Goal: Task Accomplishment & Management: Manage account settings

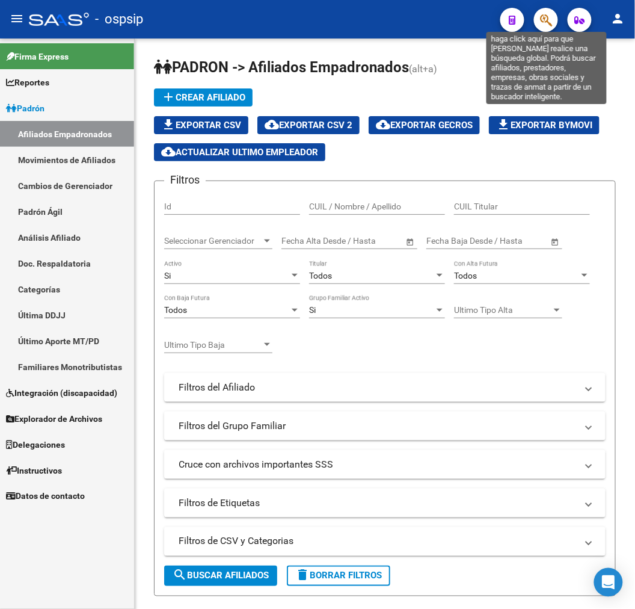
click at [549, 20] on icon "button" at bounding box center [546, 20] width 12 height 14
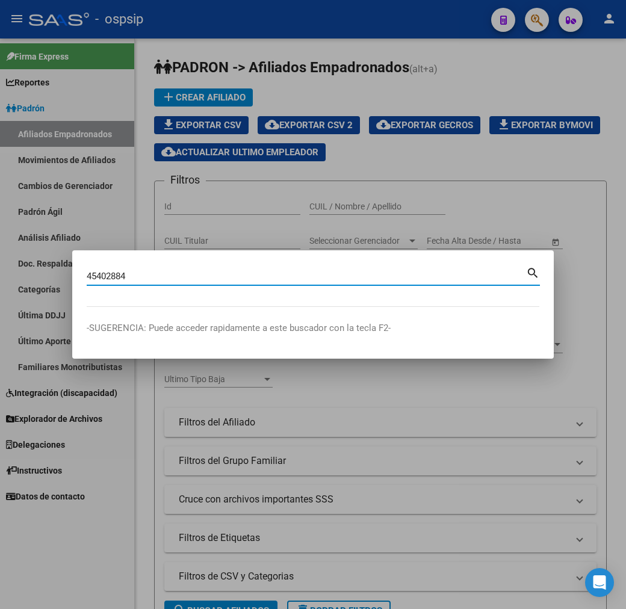
type input "45402884"
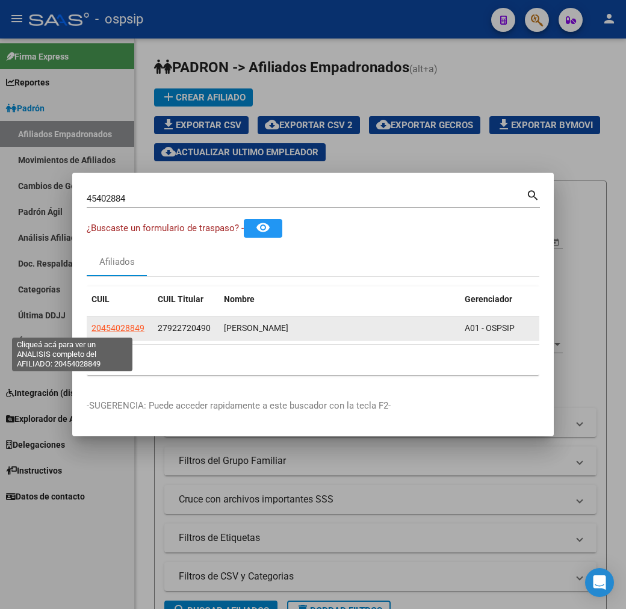
click at [91, 328] on span "20454028849" at bounding box center [117, 328] width 53 height 10
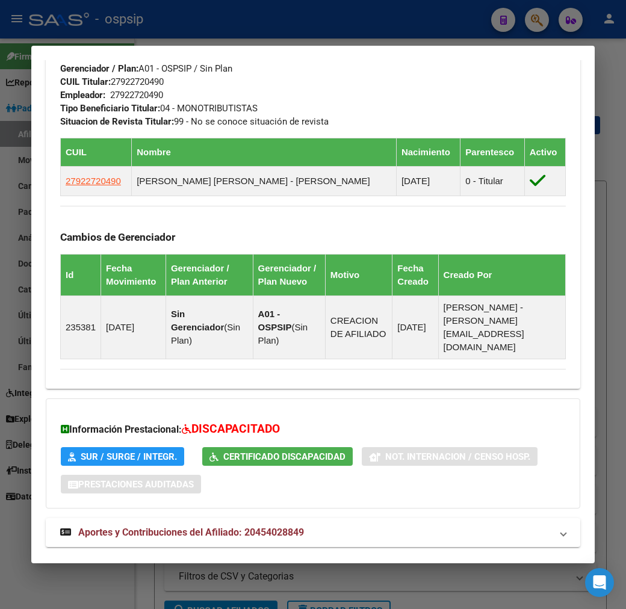
scroll to position [705, 0]
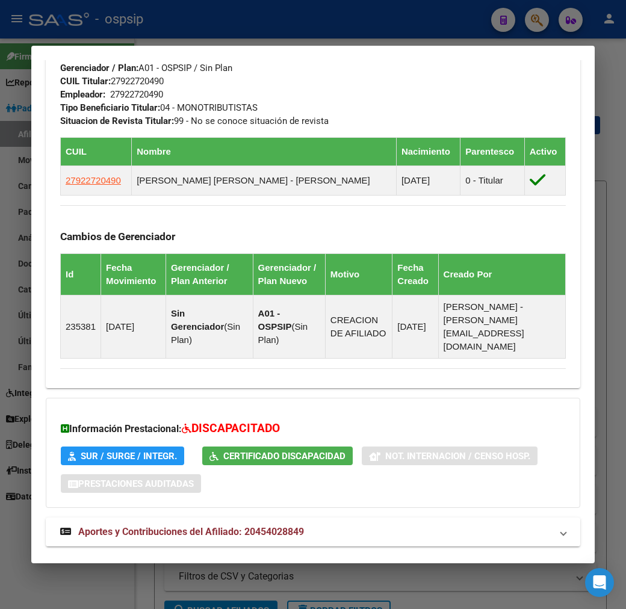
click at [342, 560] on mat-expansion-panel-header "Aportes y Contribuciones del Titular: 27922720490" at bounding box center [313, 574] width 534 height 29
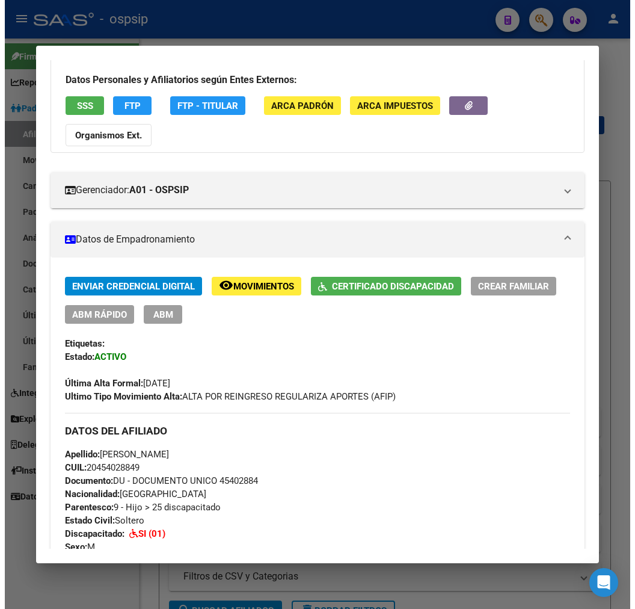
scroll to position [75, 0]
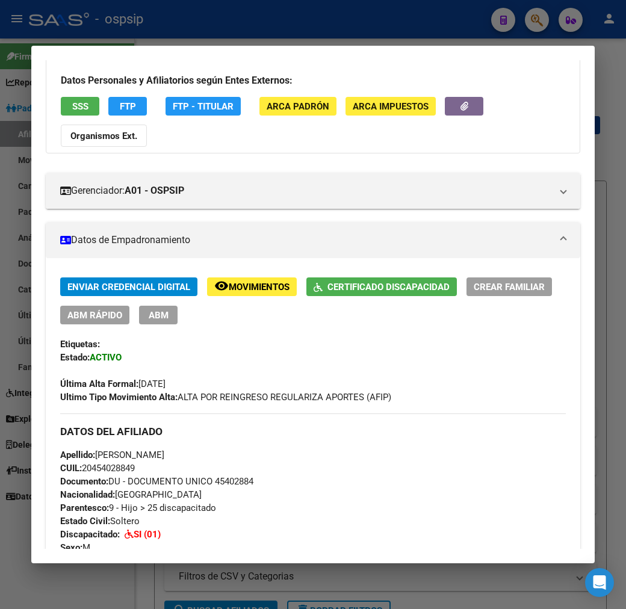
click at [143, 306] on button "ABM" at bounding box center [158, 315] width 38 height 19
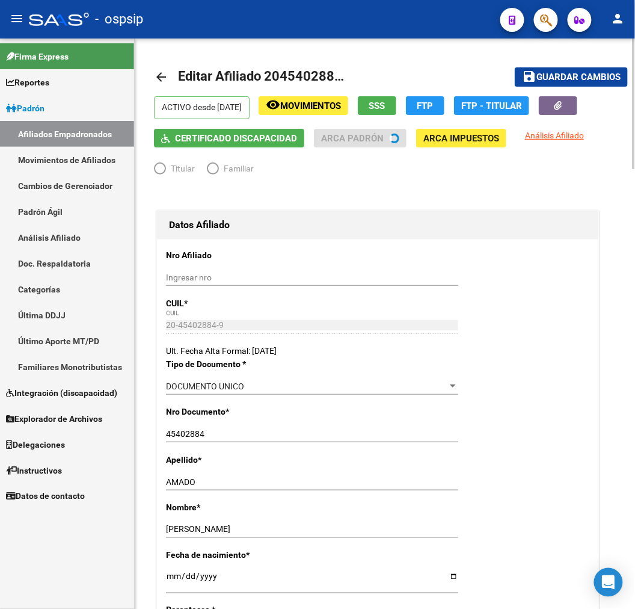
radio input "true"
type input "27-92272049-0"
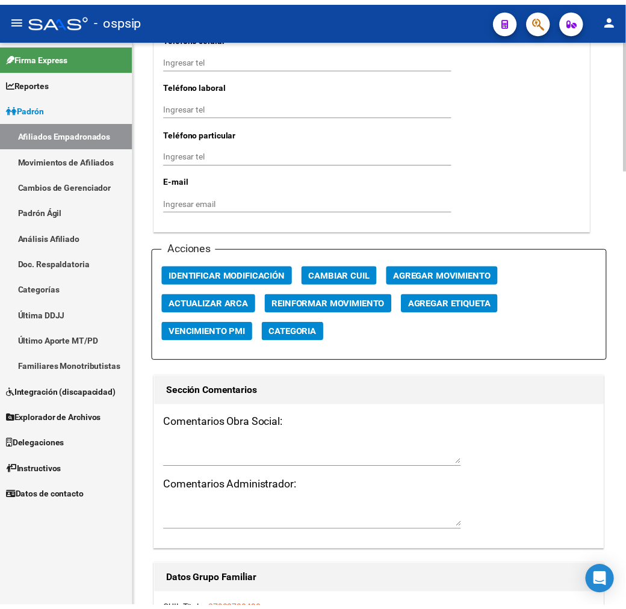
scroll to position [1249, 0]
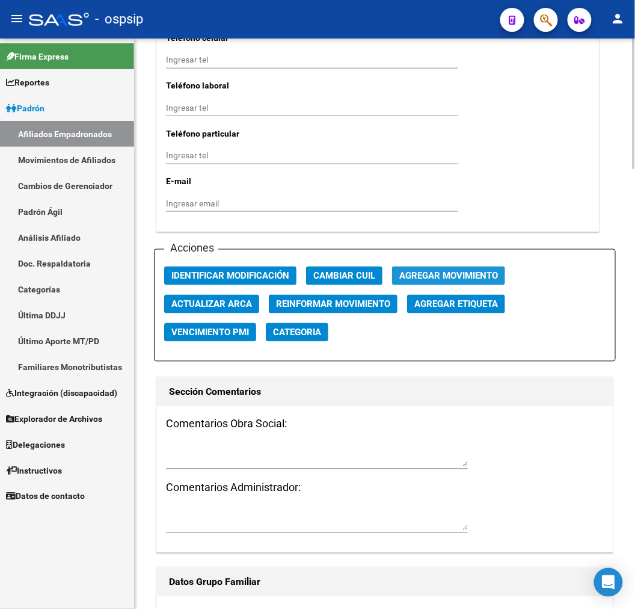
click at [457, 274] on span "Agregar Movimiento" at bounding box center [448, 276] width 99 height 11
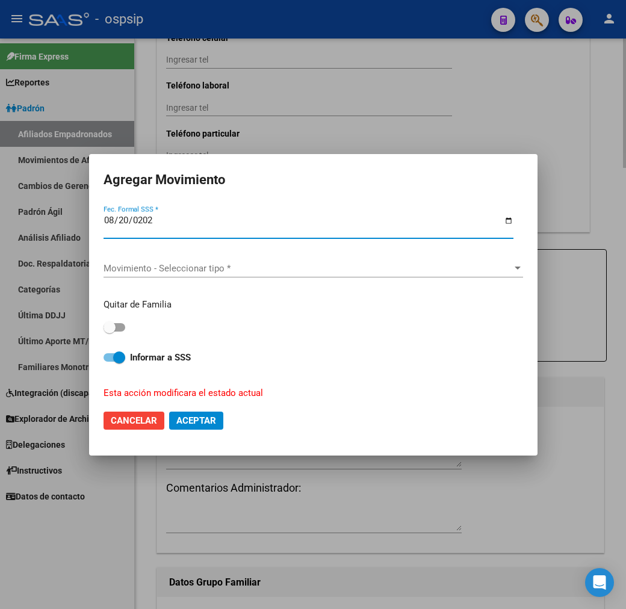
type input "2026-08-20"
click at [112, 226] on input "2025-08-20" at bounding box center [308, 224] width 410 height 19
click at [112, 220] on input "2025-08-20" at bounding box center [308, 224] width 410 height 19
type input "2025-08-19"
click at [200, 421] on span "Aceptar" at bounding box center [196, 420] width 40 height 11
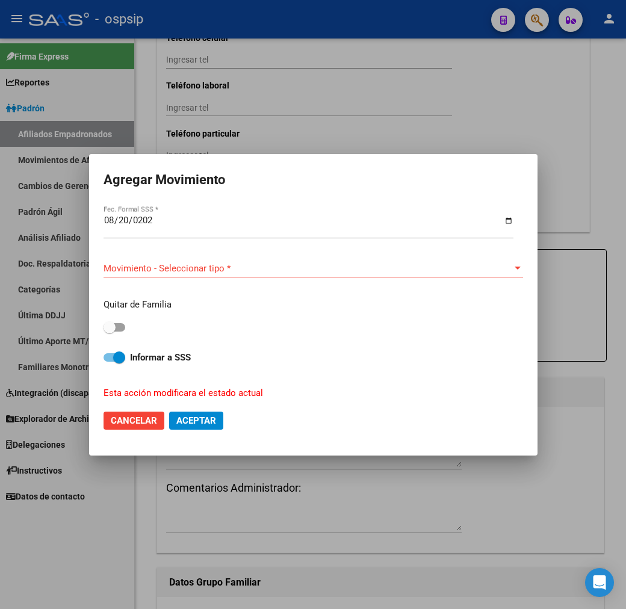
click at [202, 422] on span "Aceptar" at bounding box center [196, 420] width 40 height 11
click at [205, 420] on span "Aceptar" at bounding box center [196, 420] width 40 height 11
click at [189, 277] on div "Movimiento - Seleccionar tipo * Movimiento - Seleccionar tipo *" at bounding box center [312, 268] width 419 height 18
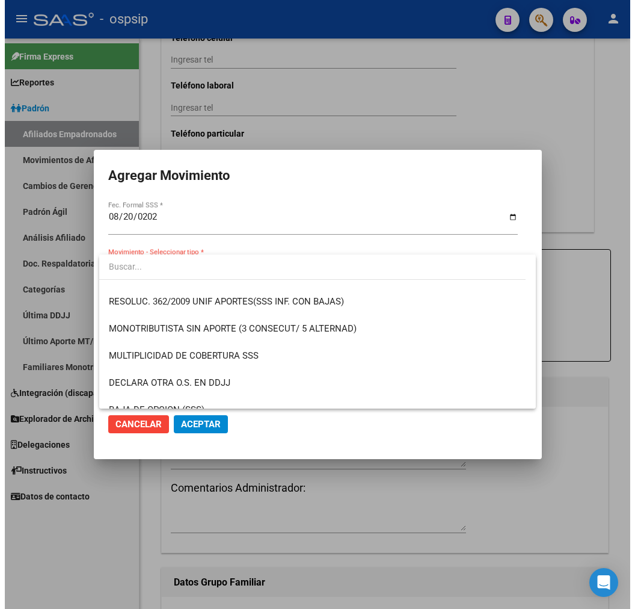
scroll to position [401, 0]
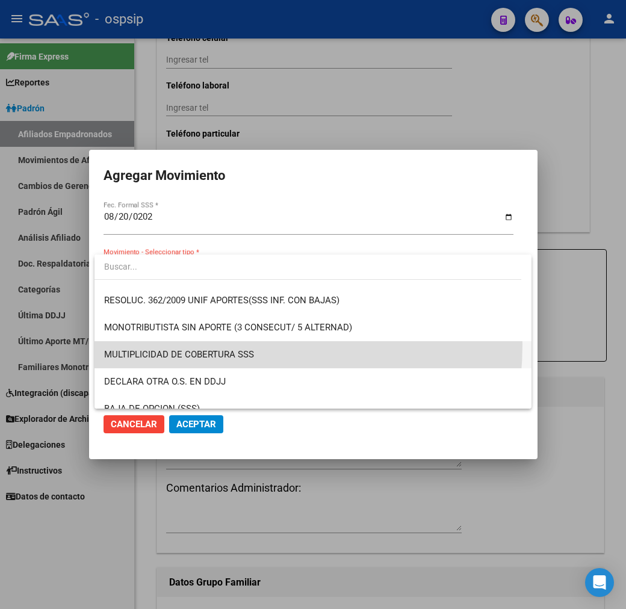
click at [199, 344] on span "MULTIPLICIDAD DE COBERTURA SSS" at bounding box center [312, 354] width 417 height 27
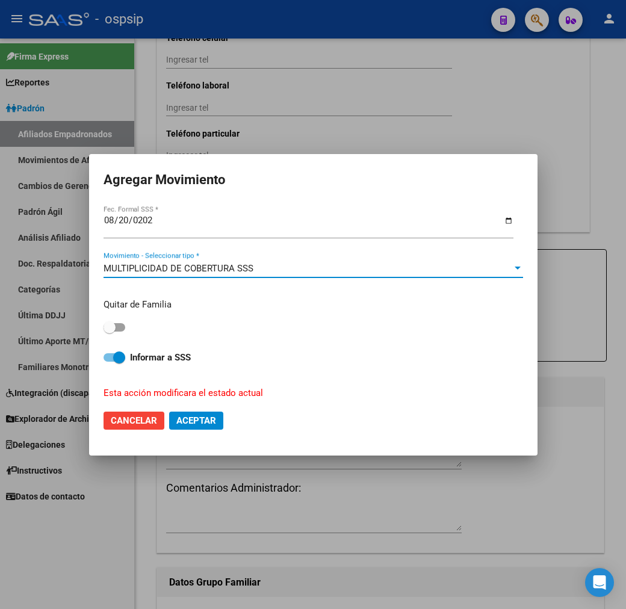
click at [199, 421] on span "Aceptar" at bounding box center [196, 420] width 40 height 11
checkbox input "false"
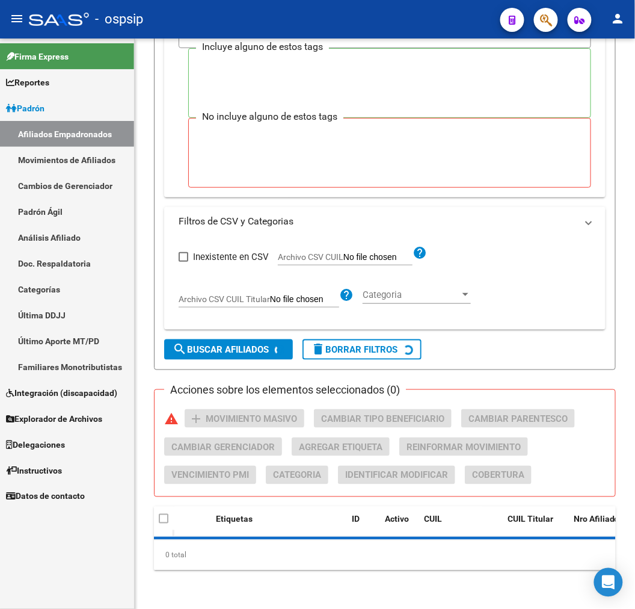
scroll to position [226, 0]
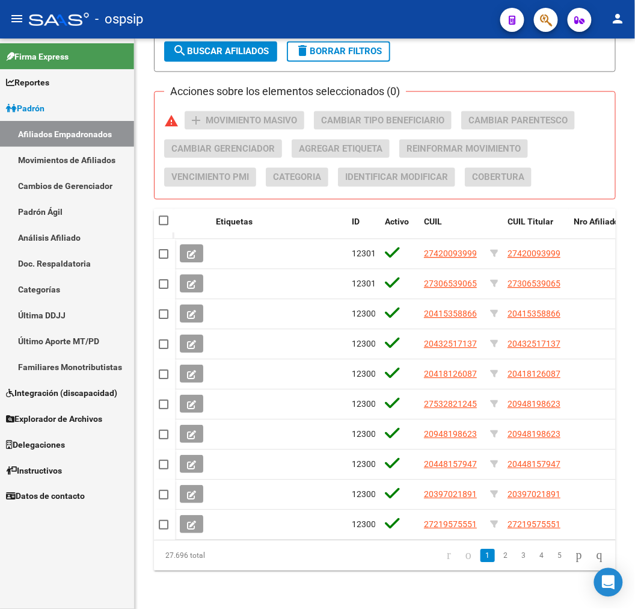
click at [542, 27] on span "button" at bounding box center [546, 20] width 12 height 25
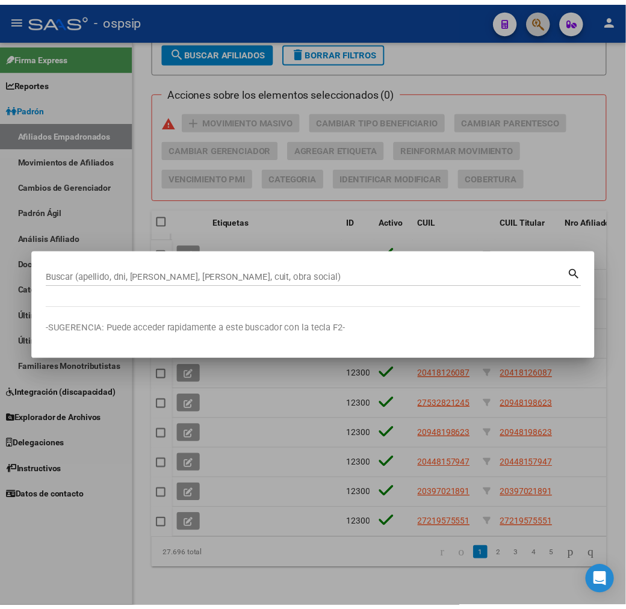
scroll to position [568, 0]
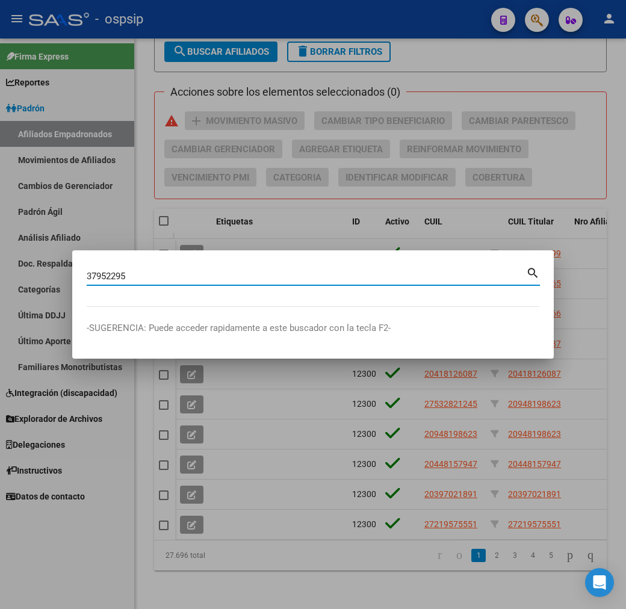
type input "37952295"
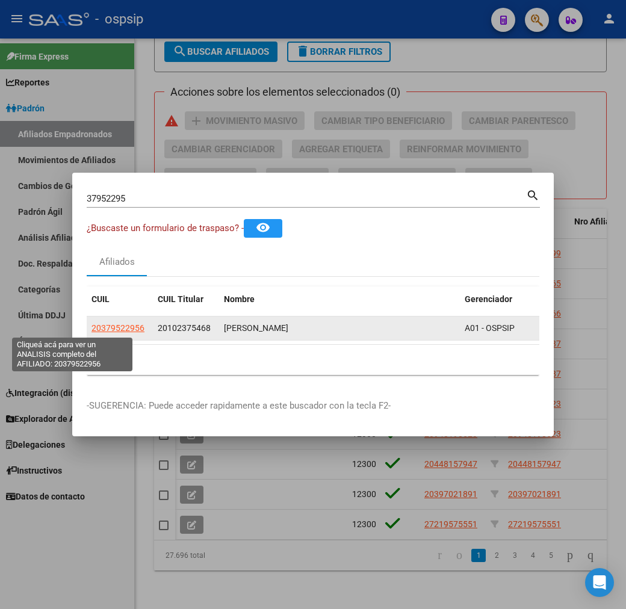
click at [91, 325] on span "20379522956" at bounding box center [117, 328] width 53 height 10
type textarea "20379522956"
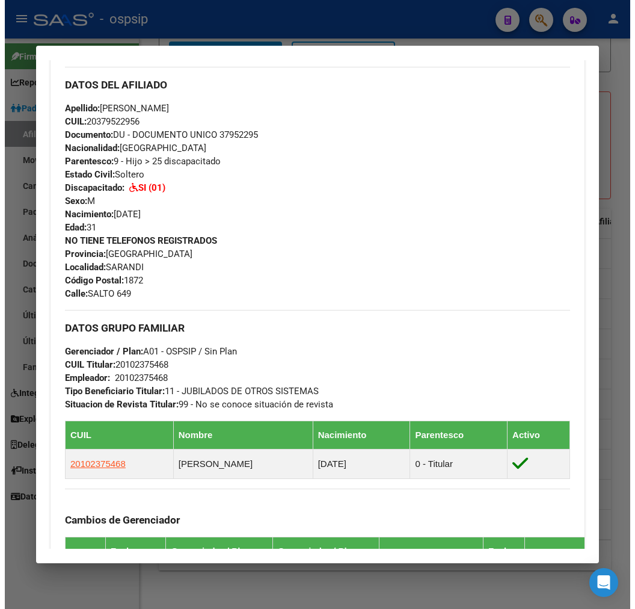
scroll to position [467, 0]
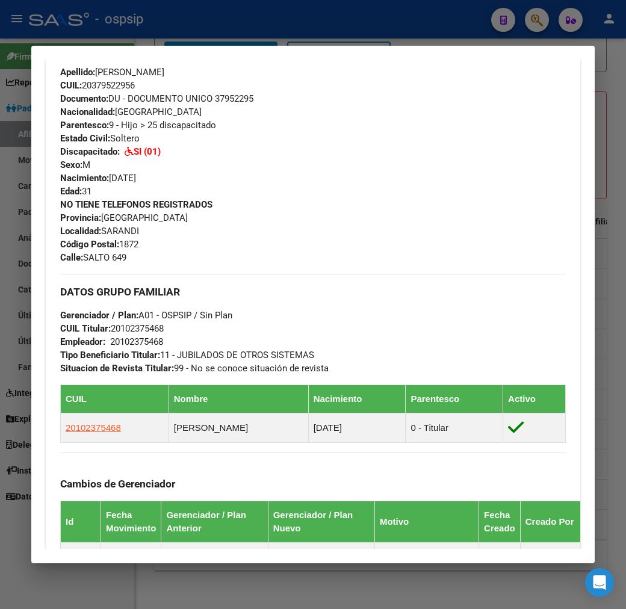
click at [224, 22] on div at bounding box center [313, 304] width 626 height 609
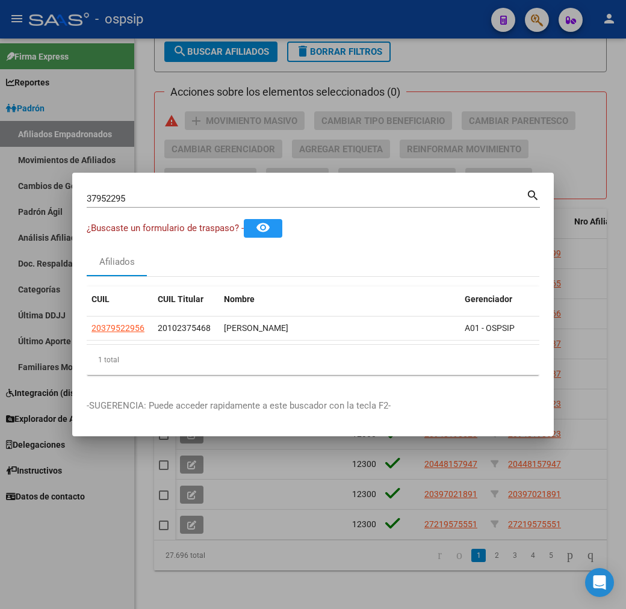
click at [225, 22] on div at bounding box center [313, 304] width 626 height 609
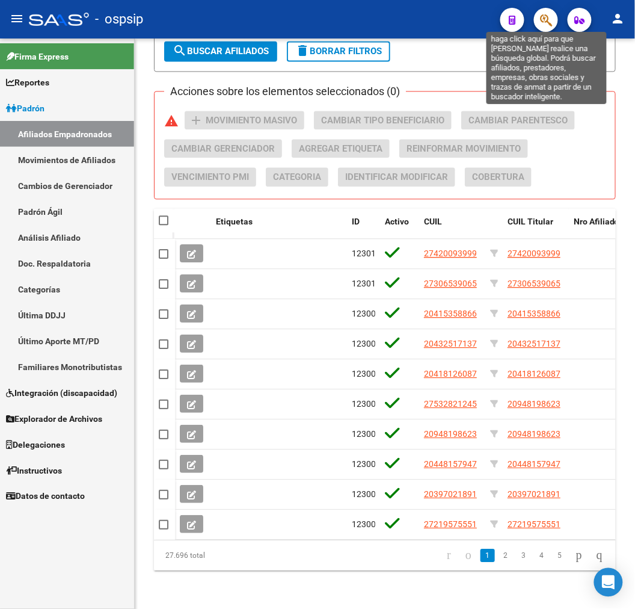
click at [543, 24] on icon "button" at bounding box center [546, 20] width 12 height 14
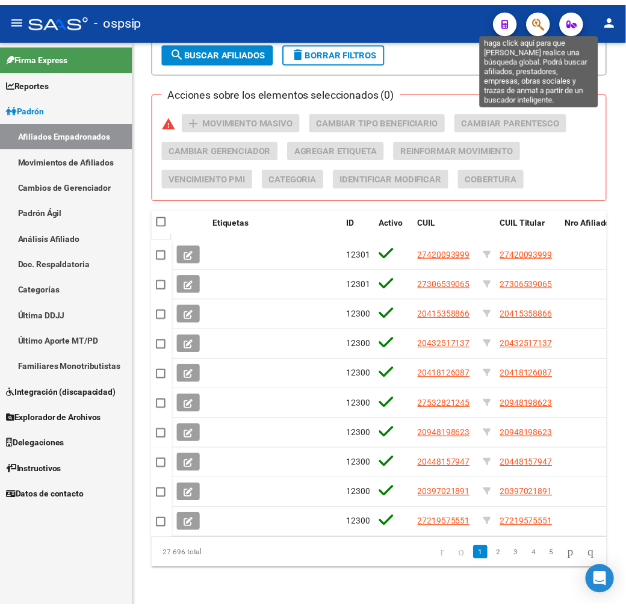
scroll to position [568, 0]
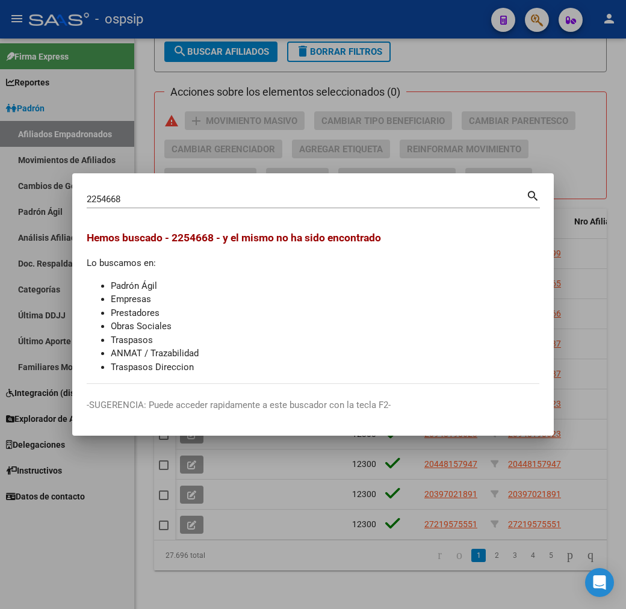
click at [293, 327] on li "Obras Sociales" at bounding box center [325, 326] width 428 height 14
click at [179, 209] on div "2254668 Buscar (apellido, dni, cuil, nro traspaso, cuit, obra social) search" at bounding box center [313, 204] width 453 height 32
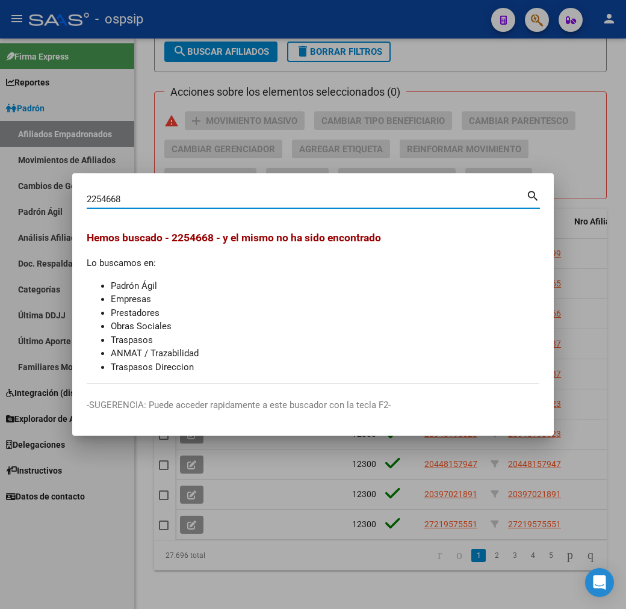
click at [189, 203] on input "2254668" at bounding box center [306, 199] width 439 height 11
click at [87, 201] on input "2254668" at bounding box center [306, 199] width 439 height 11
type input "22545668"
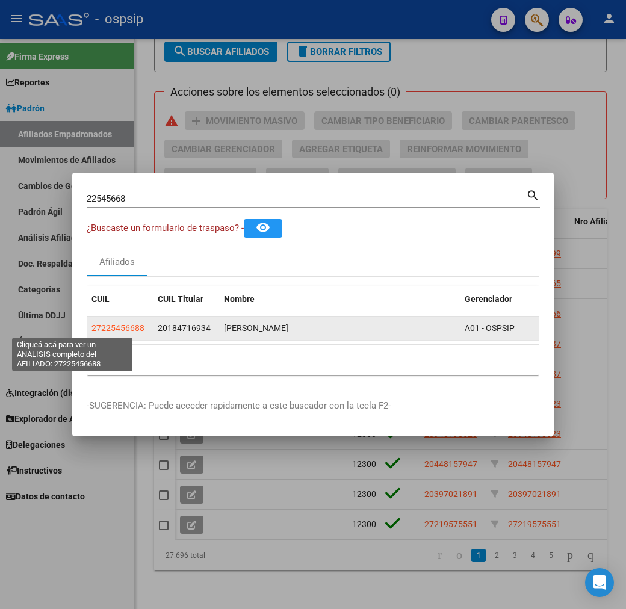
click at [91, 326] on span "27225456688" at bounding box center [117, 328] width 53 height 10
type textarea "27225456688"
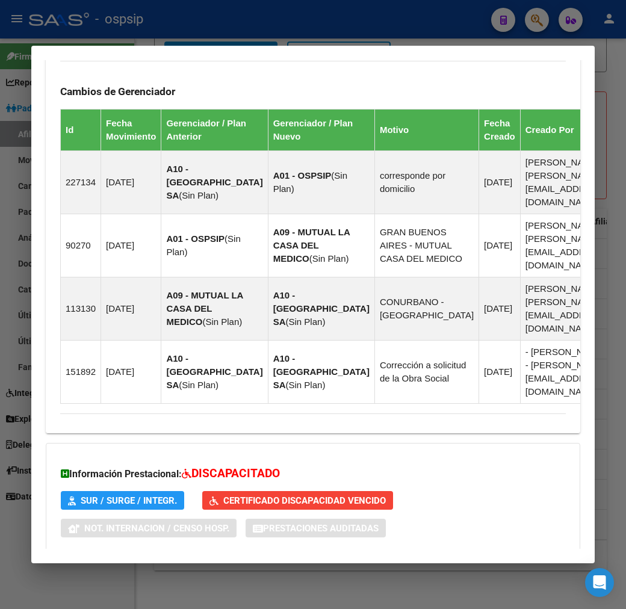
scroll to position [929, 0]
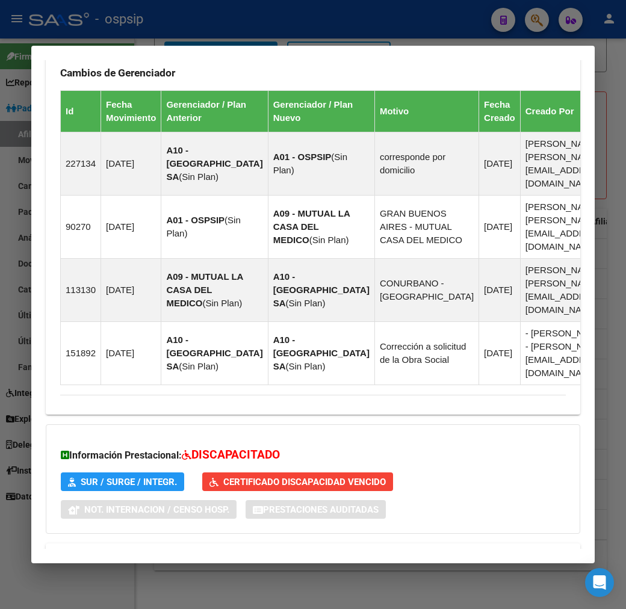
click at [381, 586] on mat-expansion-panel-header "Aportes y Contribuciones del Titular: 20184716934" at bounding box center [313, 600] width 534 height 29
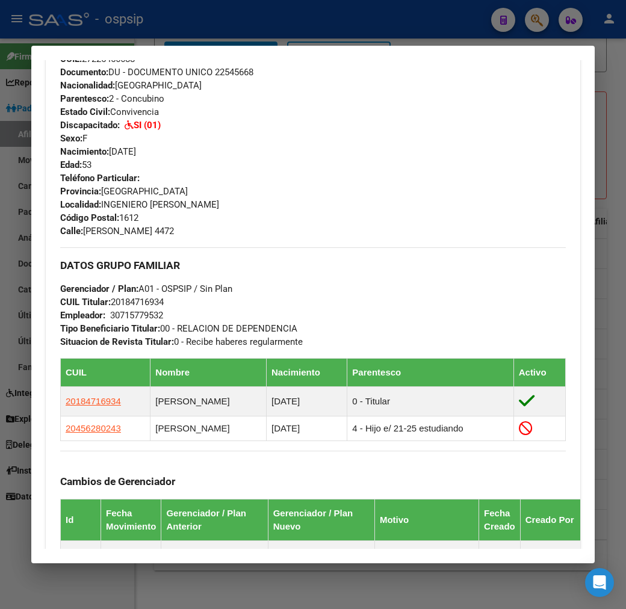
scroll to position [186, 0]
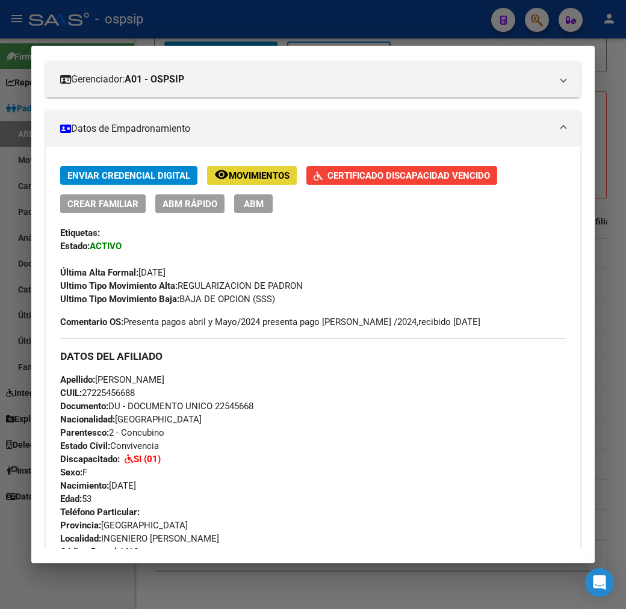
click at [253, 170] on span "remove_red_eye Movimientos" at bounding box center [251, 175] width 75 height 11
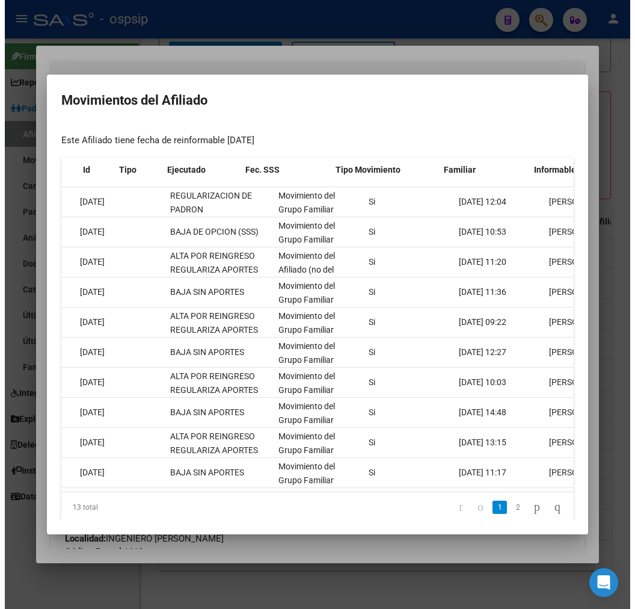
scroll to position [0, 31]
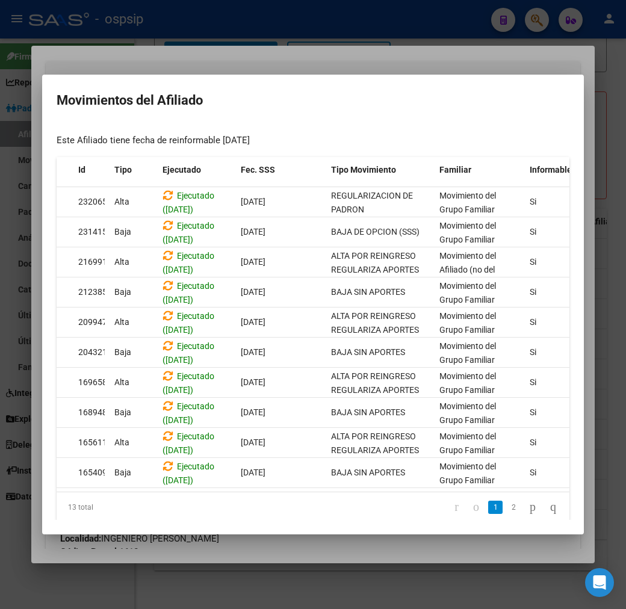
click at [387, 82] on mat-dialog-container "Movimientos del Afiliado Este Afiliado tiene fecha de reinformable 11/04/2025 I…" at bounding box center [312, 305] width 541 height 460
click at [377, 64] on div at bounding box center [313, 304] width 626 height 609
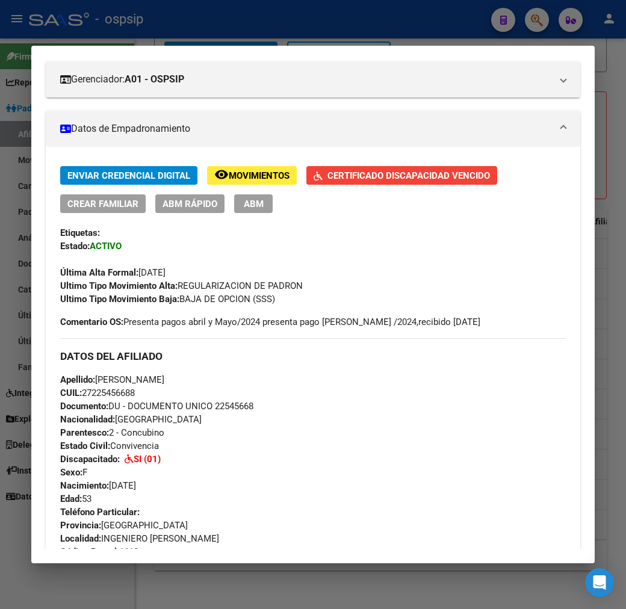
click at [375, 34] on div at bounding box center [313, 304] width 626 height 609
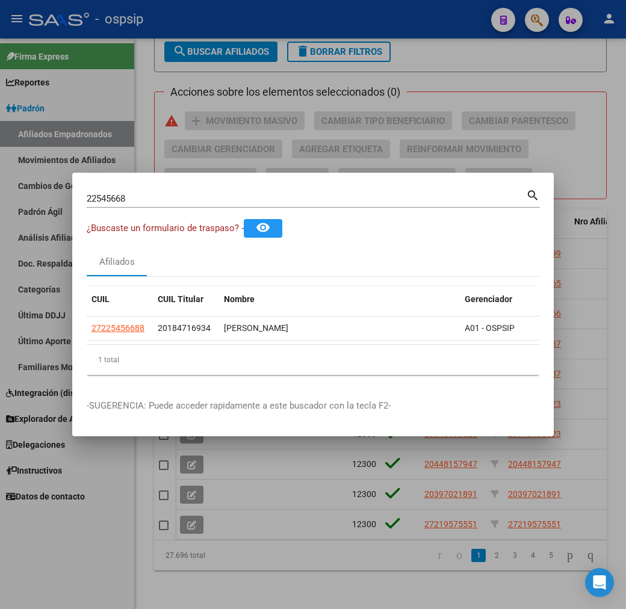
click at [375, 34] on div at bounding box center [313, 304] width 626 height 609
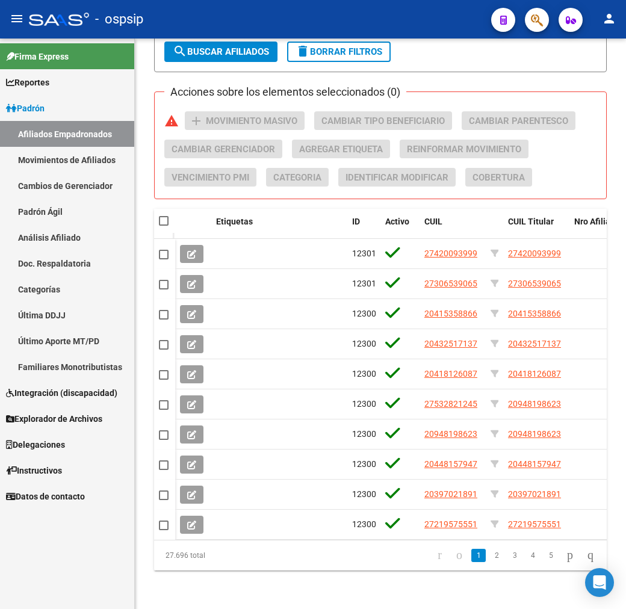
scroll to position [534, 0]
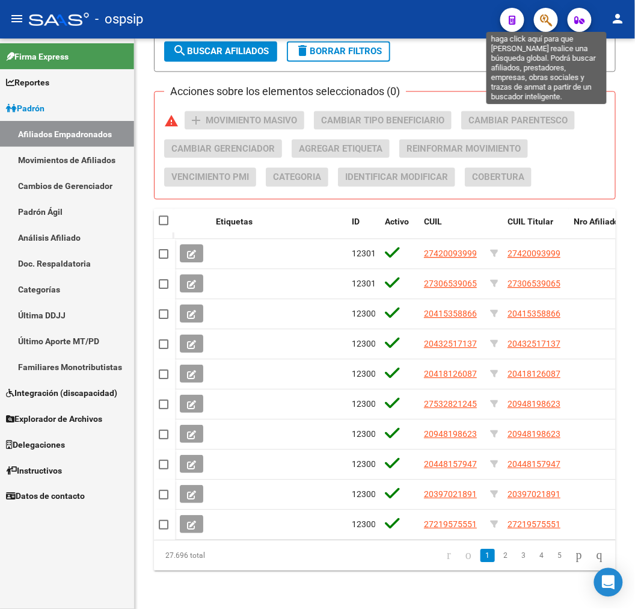
click at [549, 22] on icon "button" at bounding box center [546, 20] width 12 height 14
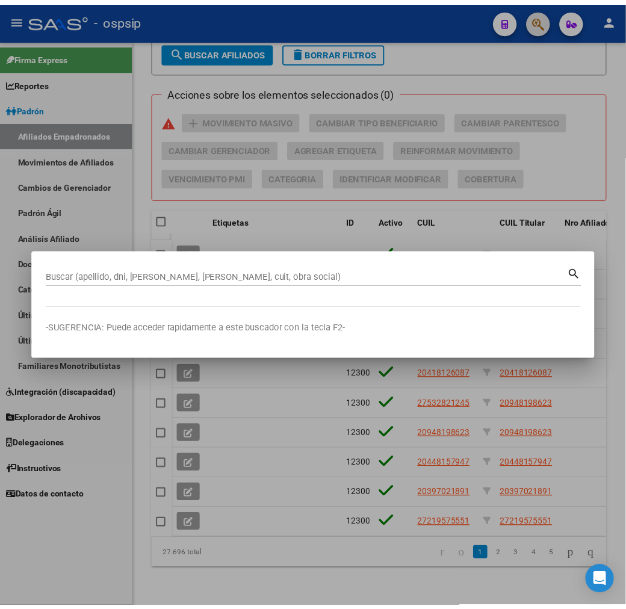
scroll to position [568, 0]
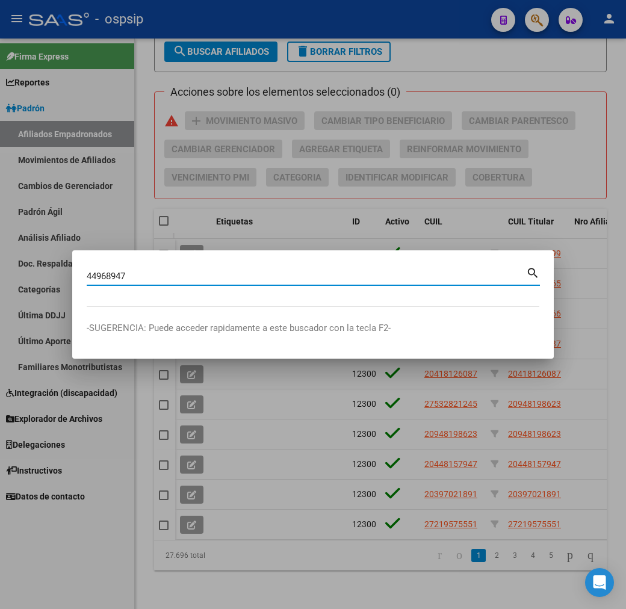
type input "44968947"
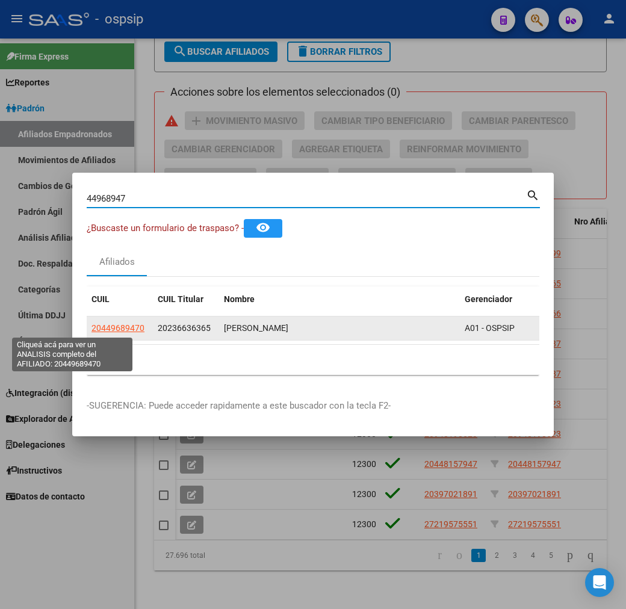
click at [91, 327] on span "20449689470" at bounding box center [117, 328] width 53 height 10
type textarea "20449689470"
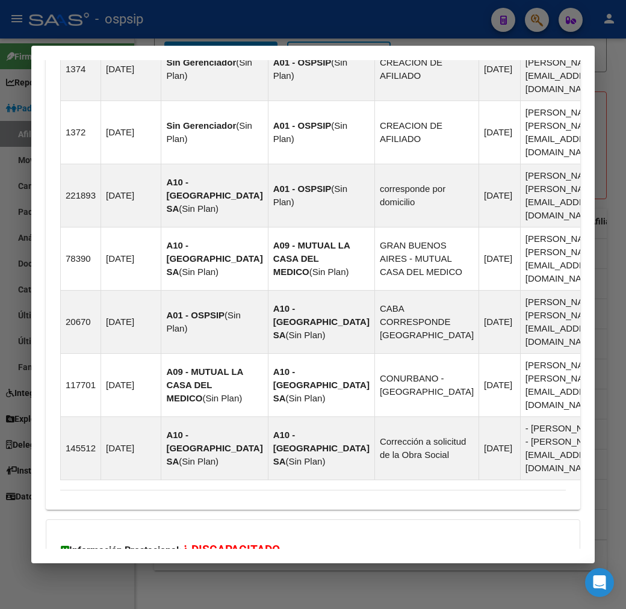
scroll to position [1117, 0]
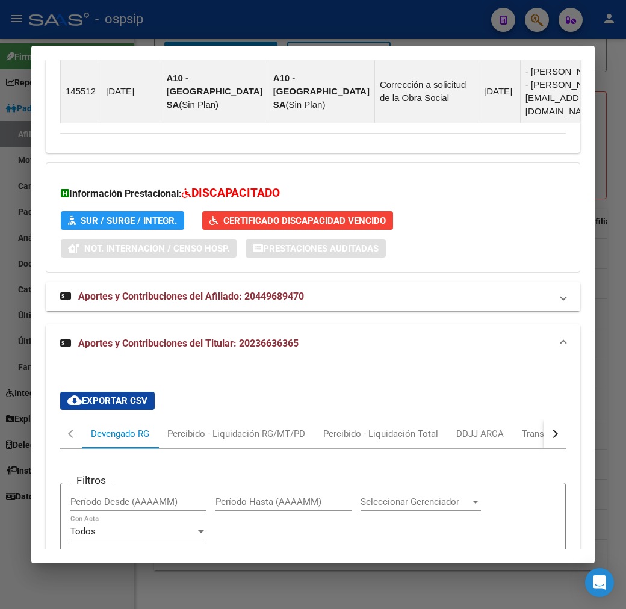
scroll to position [1645, 0]
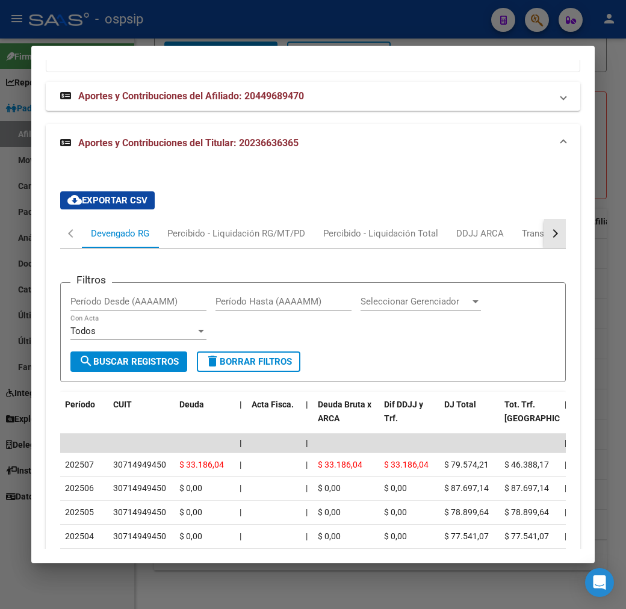
click at [565, 219] on button "button" at bounding box center [555, 233] width 22 height 29
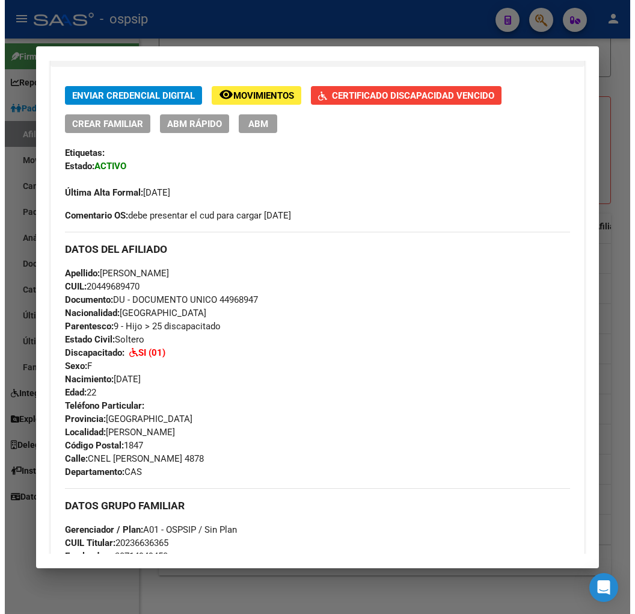
scroll to position [564, 0]
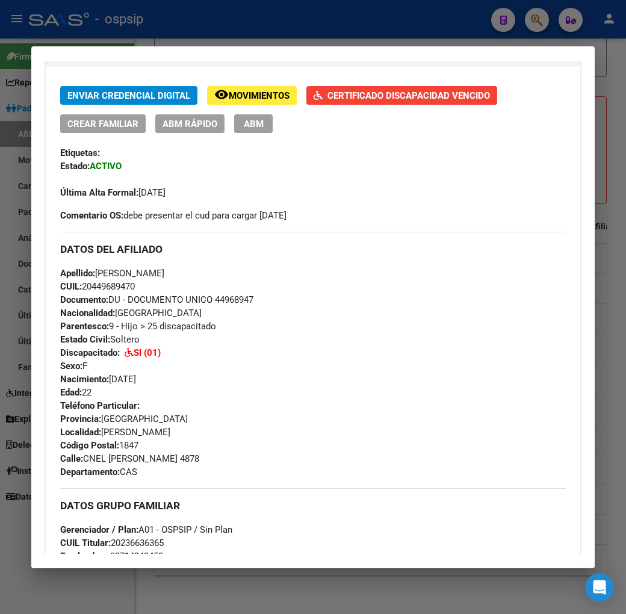
click at [212, 5] on div at bounding box center [313, 307] width 626 height 614
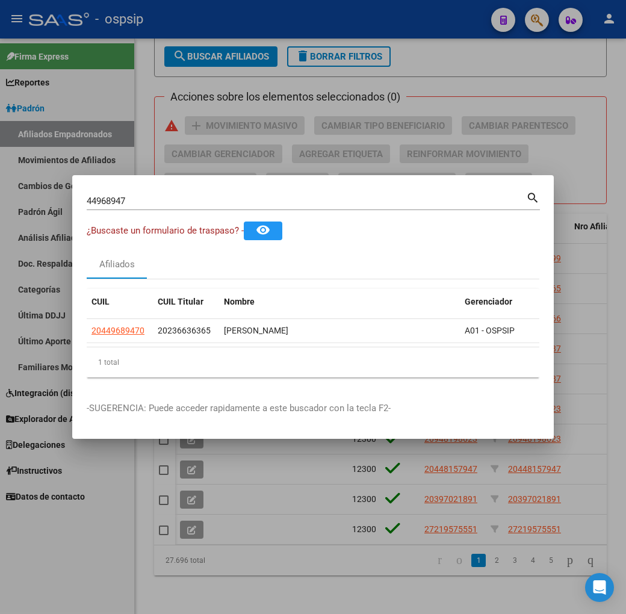
click at [203, 46] on div at bounding box center [313, 307] width 626 height 614
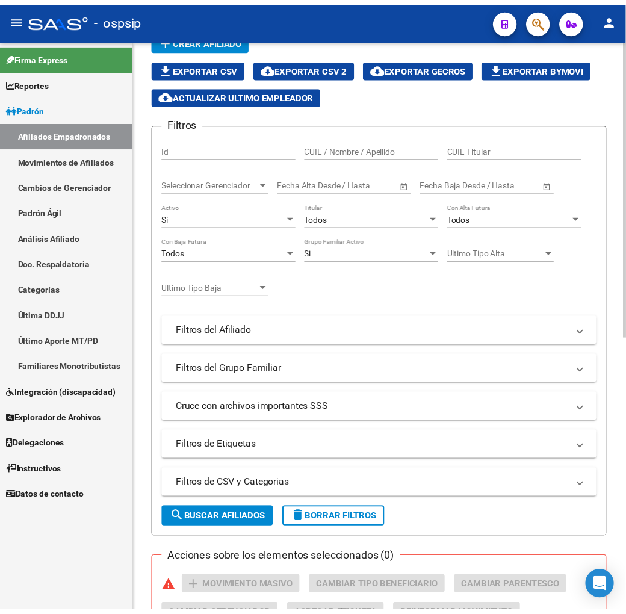
scroll to position [0, 0]
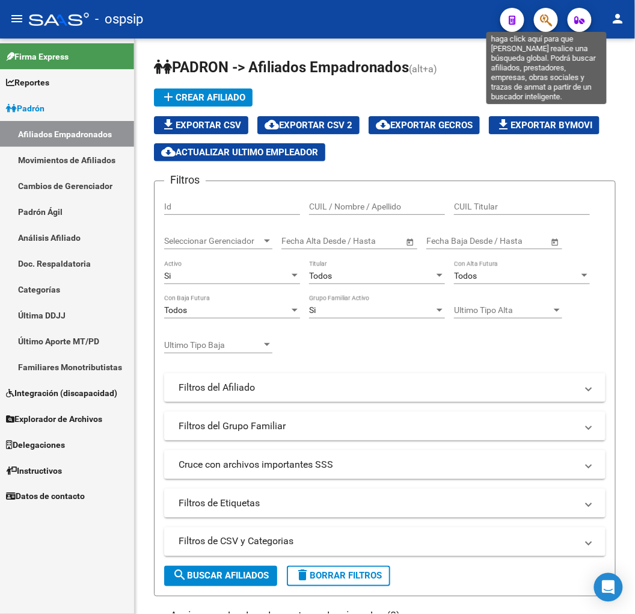
click at [550, 25] on icon "button" at bounding box center [546, 20] width 12 height 14
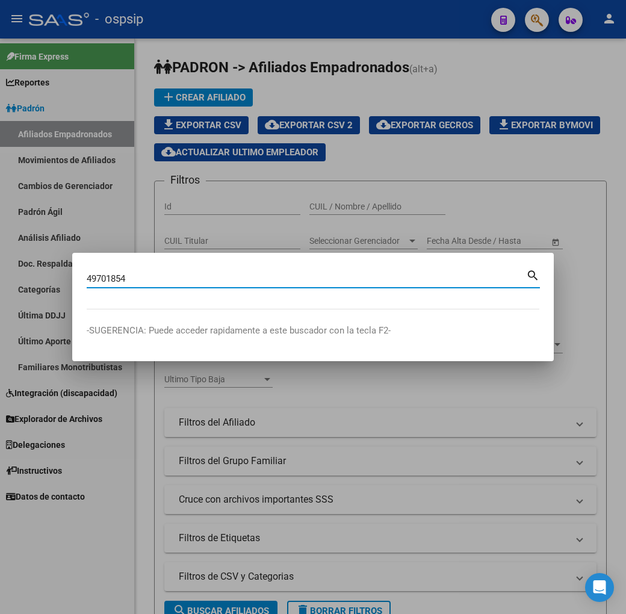
type input "49701854"
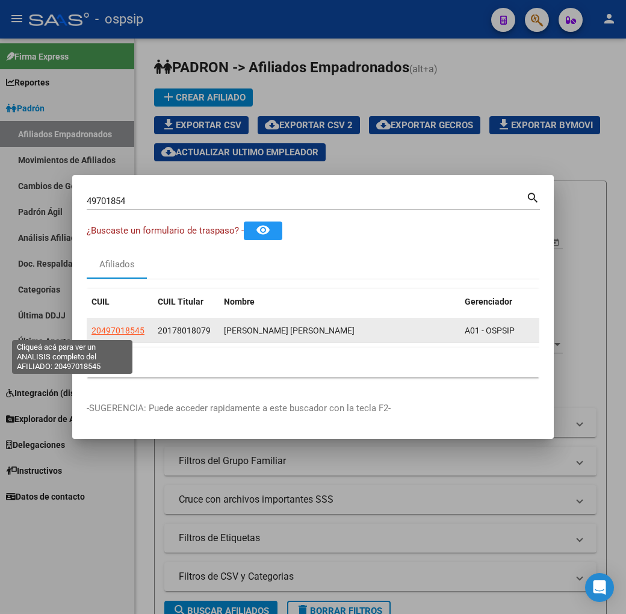
click at [91, 327] on span "20497018545" at bounding box center [117, 330] width 53 height 10
type textarea "20497018545"
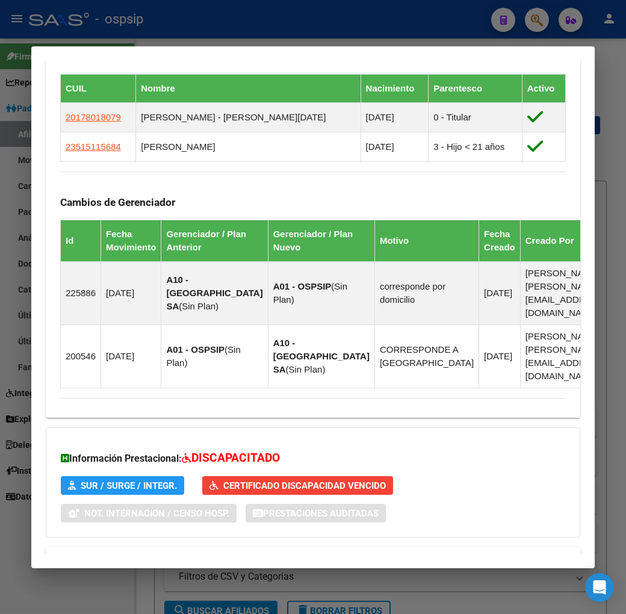
scroll to position [807, 0]
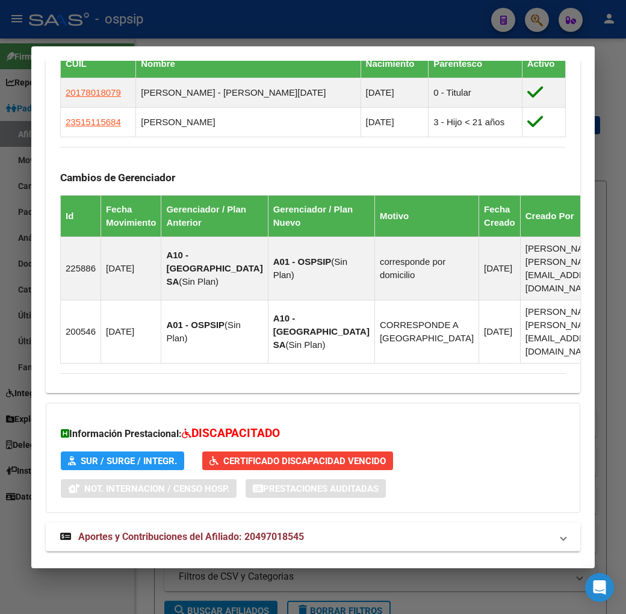
click at [421, 564] on mat-expansion-panel-header "Aportes y Contribuciones del Titular: 20178018079" at bounding box center [313, 578] width 534 height 29
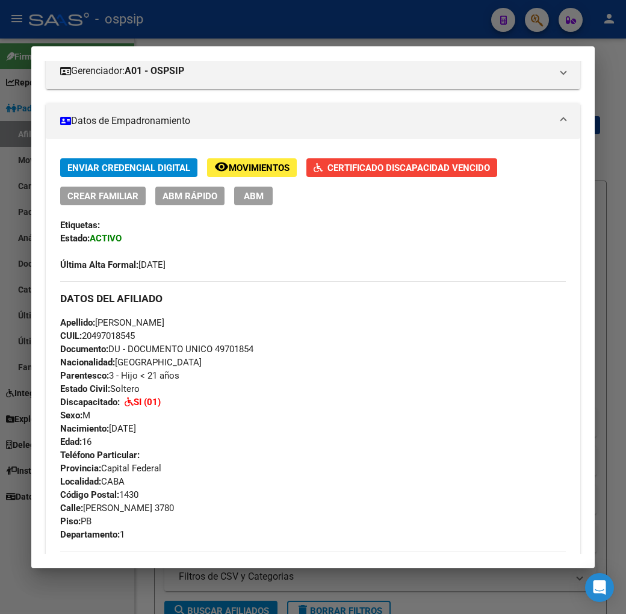
scroll to position [177, 0]
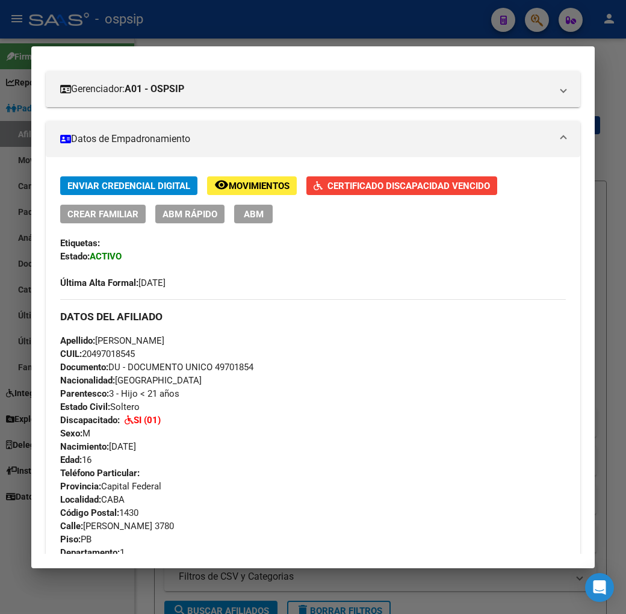
click at [320, 10] on div at bounding box center [313, 307] width 626 height 614
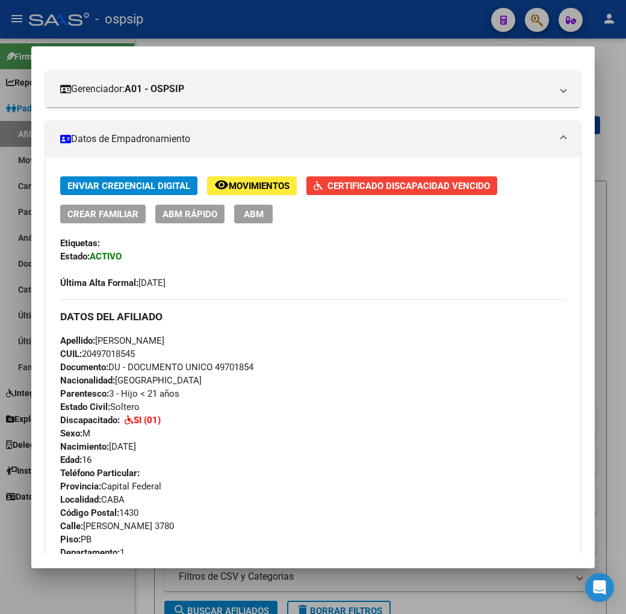
click at [320, 10] on div at bounding box center [313, 307] width 626 height 614
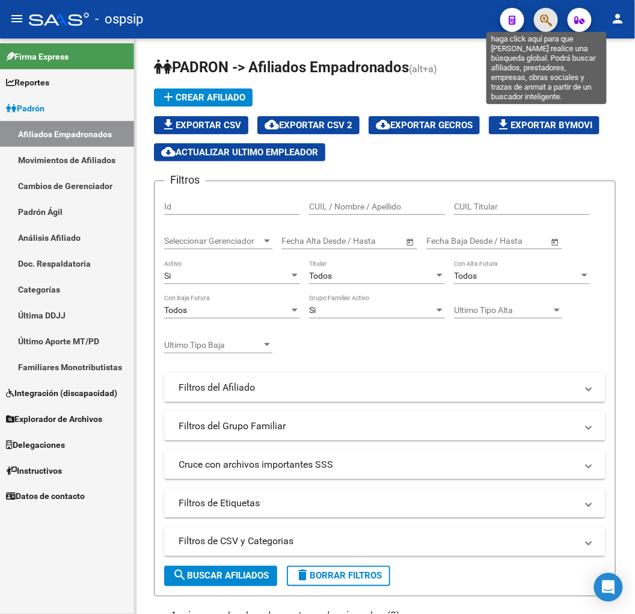
click at [551, 18] on icon "button" at bounding box center [546, 20] width 12 height 14
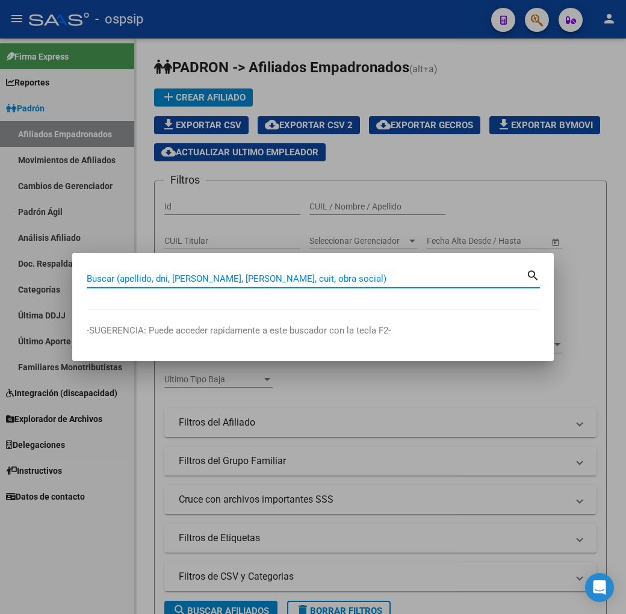
click at [183, 279] on input "Buscar (apellido, dni, cuil, nro traspaso, cuit, obra social)" at bounding box center [306, 278] width 439 height 11
type input "45289906"
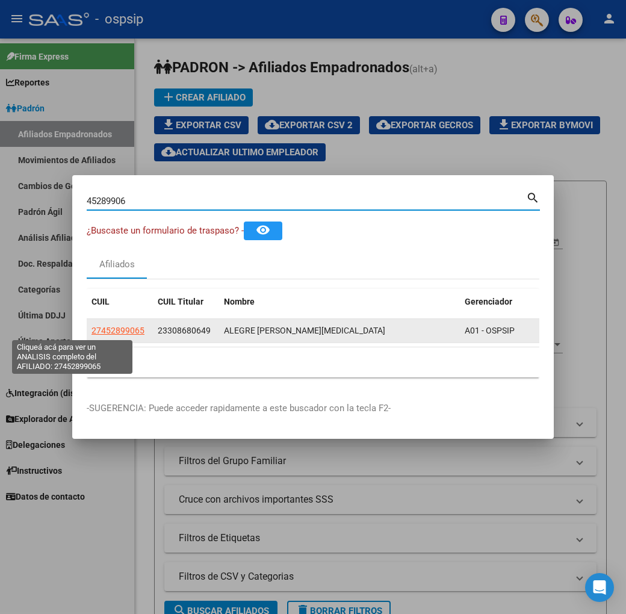
click at [91, 331] on span "27452899065" at bounding box center [117, 330] width 53 height 10
type textarea "27452899065"
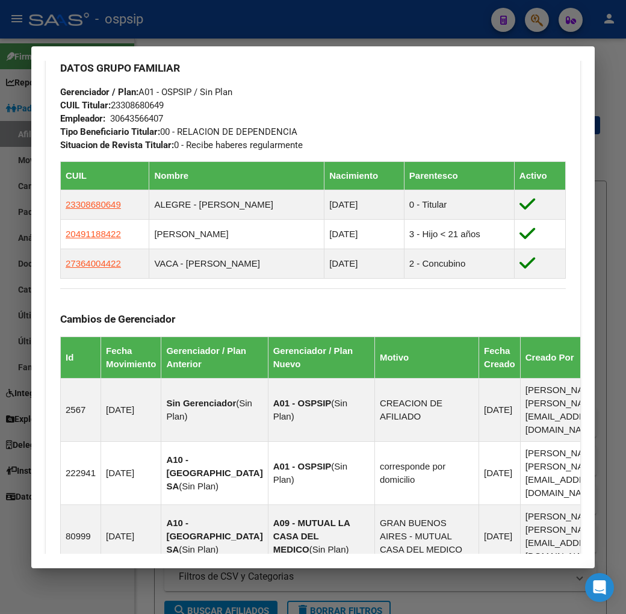
scroll to position [1023, 0]
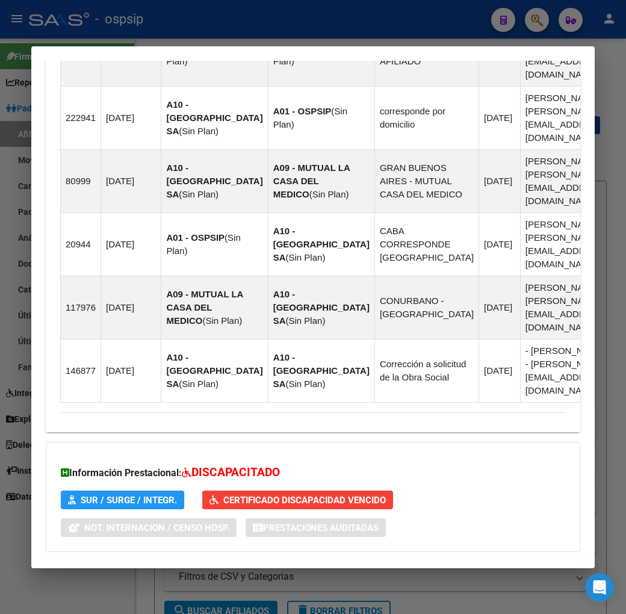
click at [420, 603] on mat-expansion-panel-header "Aportes y Contribuciones del Titular: 23308680649" at bounding box center [313, 617] width 534 height 29
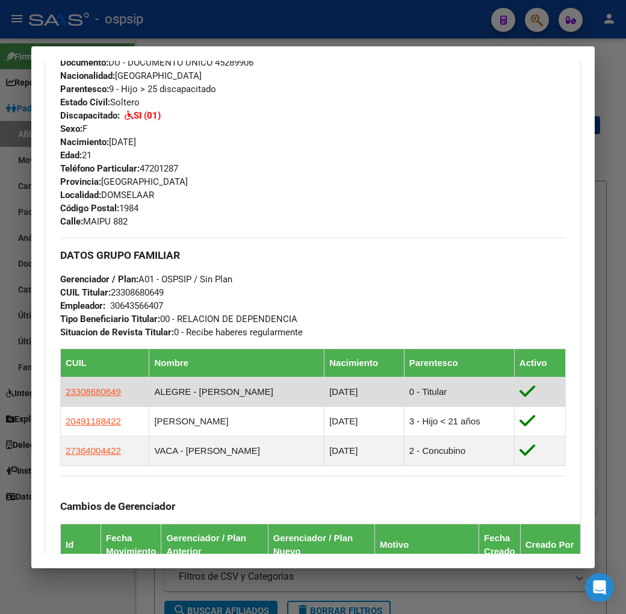
scroll to position [214, 0]
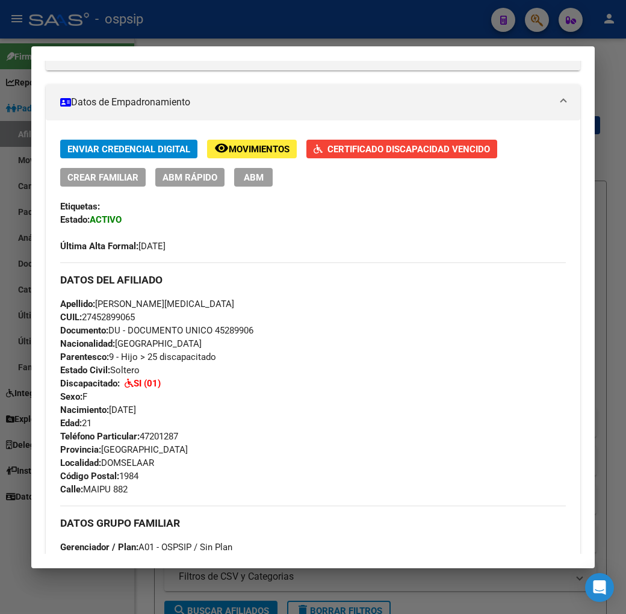
click at [244, 23] on div at bounding box center [313, 307] width 626 height 614
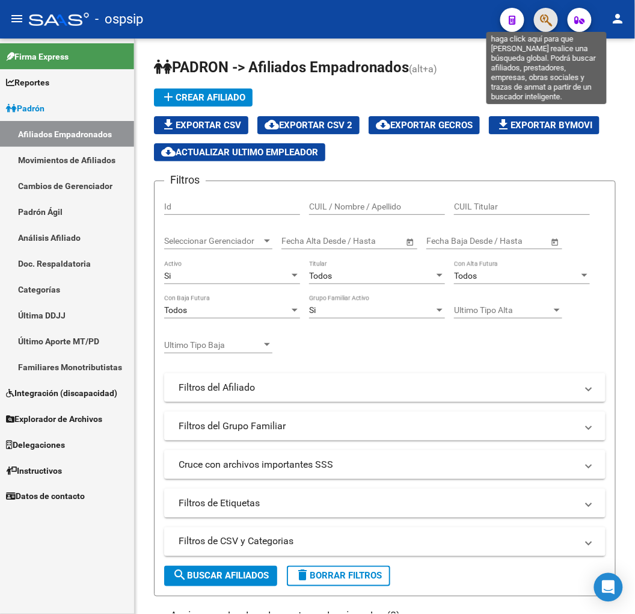
click at [540, 16] on icon "button" at bounding box center [546, 20] width 12 height 14
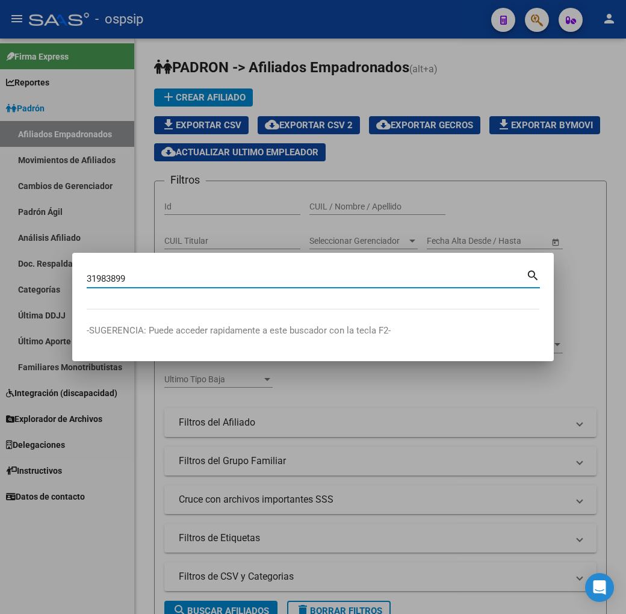
type input "31983899"
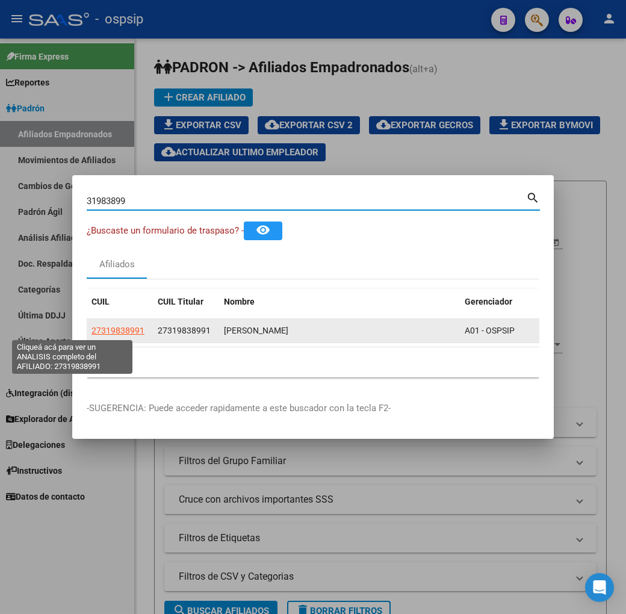
click at [91, 331] on span "27319838991" at bounding box center [117, 330] width 53 height 10
type textarea "27319838991"
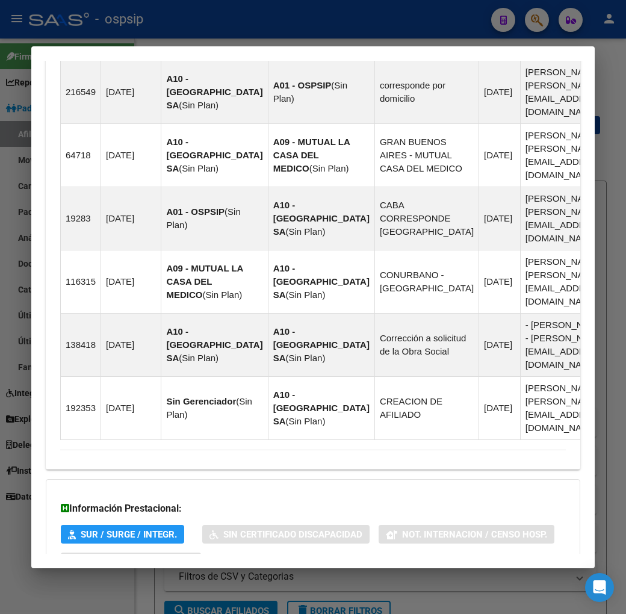
scroll to position [932, 0]
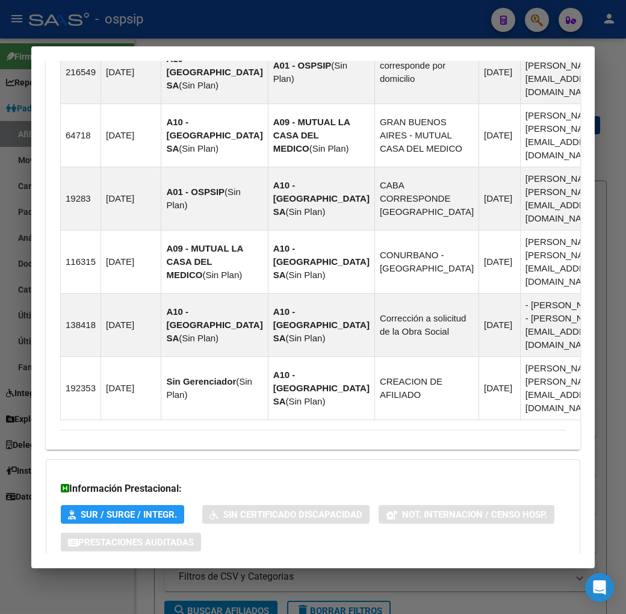
click at [409, 576] on mat-expansion-panel-header "Aportes y Contribuciones del Afiliado: 27319838991" at bounding box center [313, 590] width 534 height 29
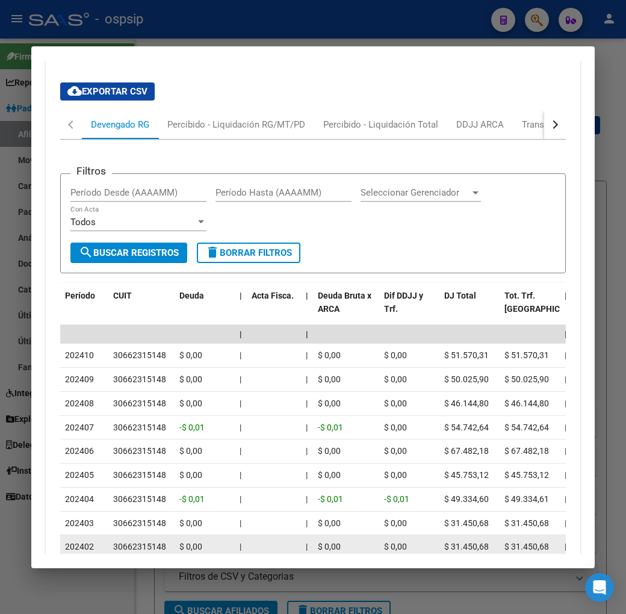
scroll to position [1549, 0]
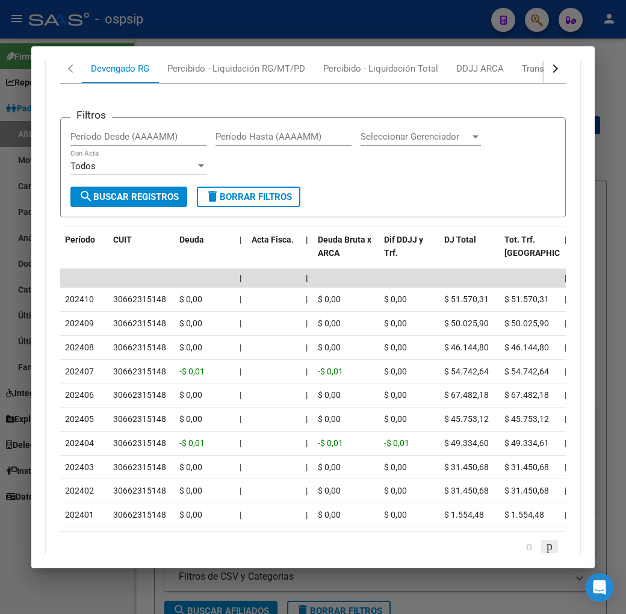
click at [554, 538] on icon "go to next page" at bounding box center [549, 545] width 10 height 14
click at [552, 538] on icon "go to next page" at bounding box center [549, 545] width 10 height 14
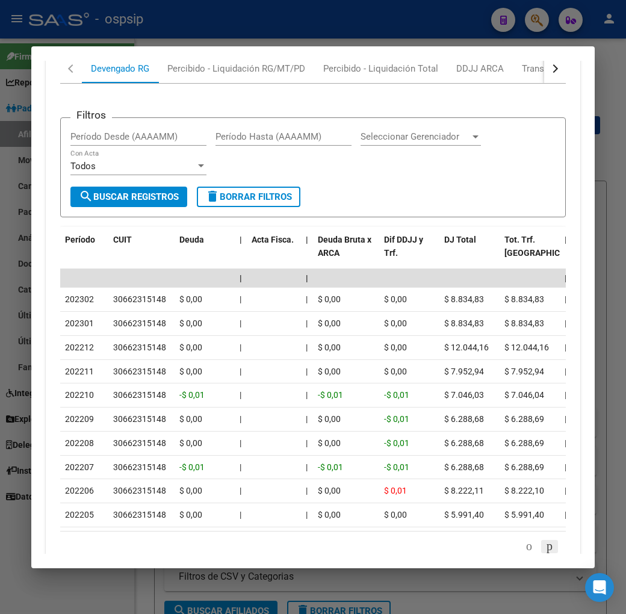
click at [552, 538] on icon "go to next page" at bounding box center [549, 545] width 10 height 14
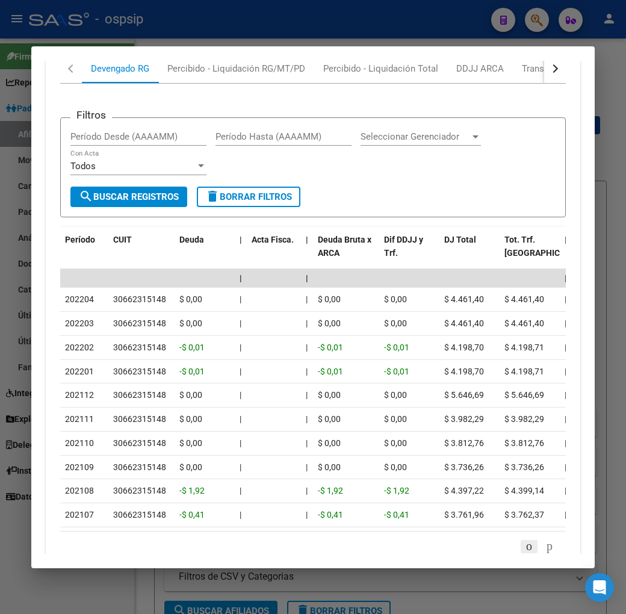
click at [527, 538] on icon "go to previous page" at bounding box center [529, 545] width 10 height 14
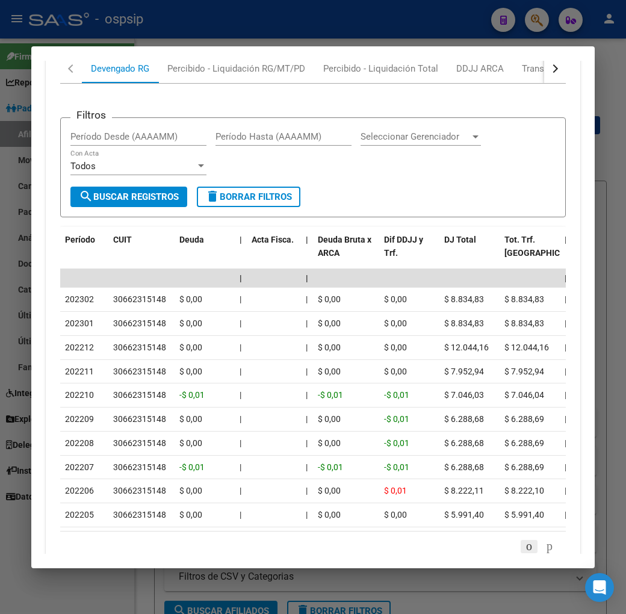
click at [527, 538] on icon "go to previous page" at bounding box center [529, 545] width 10 height 14
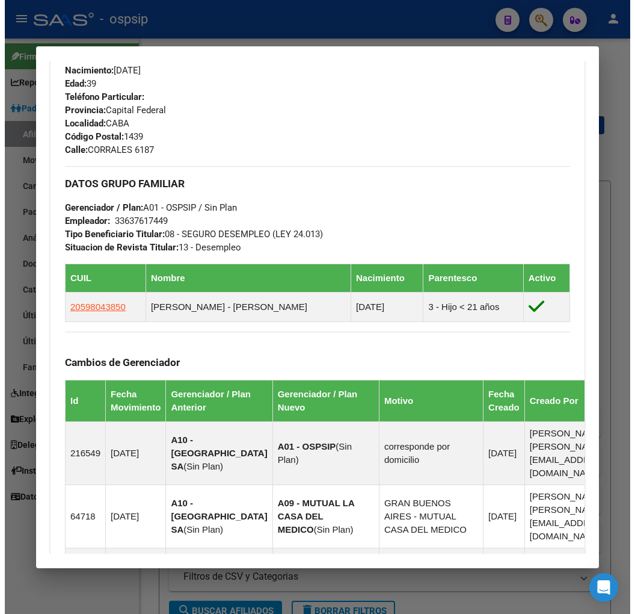
scroll to position [279, 0]
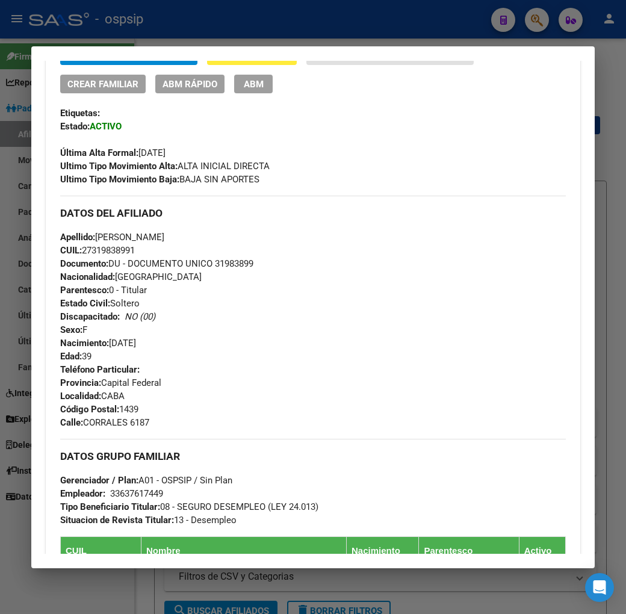
click at [354, 319] on div "Apellido: FERNANDA ELIZABETH OLGUIN CUIL: 27319838991 Documento: DU - DOCUMENTO…" at bounding box center [312, 296] width 505 height 132
click at [234, 88] on button "ABM" at bounding box center [253, 84] width 38 height 19
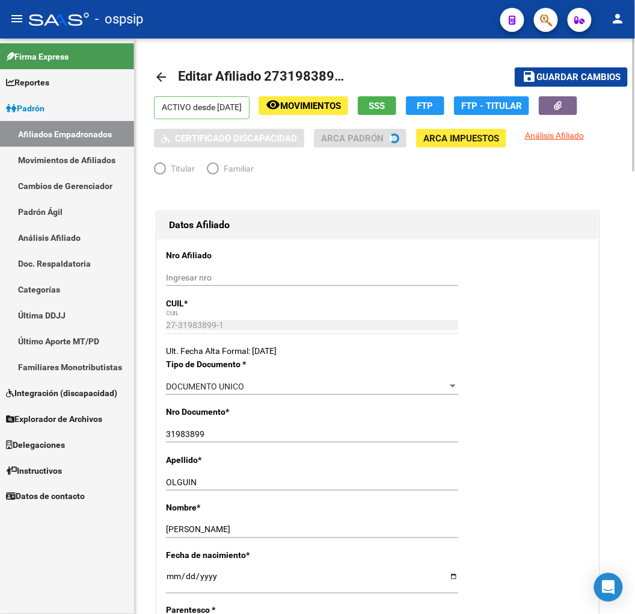
radio input "true"
type input "33-63761744-9"
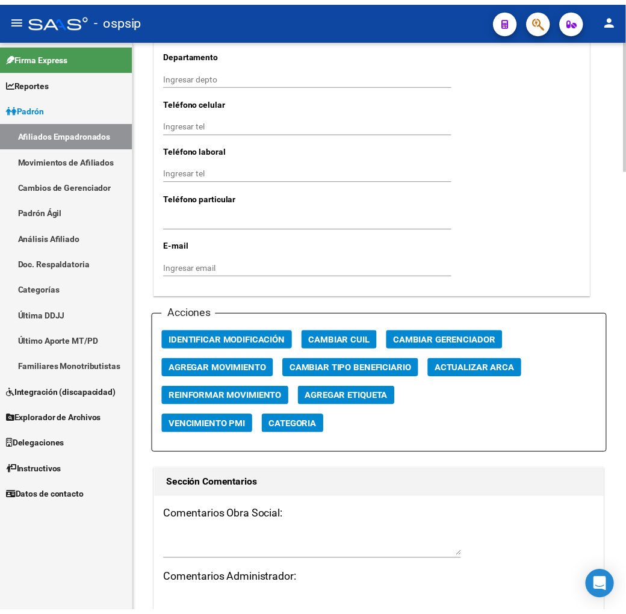
scroll to position [1403, 0]
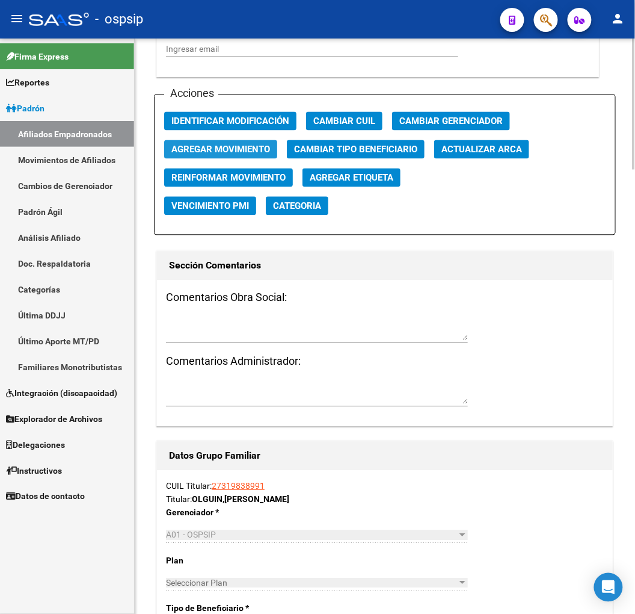
click at [244, 154] on span "Agregar Movimiento" at bounding box center [220, 149] width 99 height 11
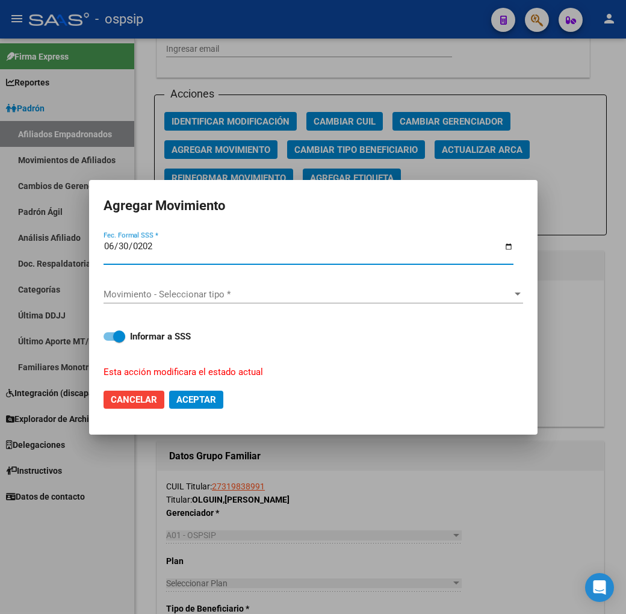
type input "2025-06-30"
click at [239, 297] on span "Movimiento - Seleccionar tipo *" at bounding box center [307, 294] width 408 height 11
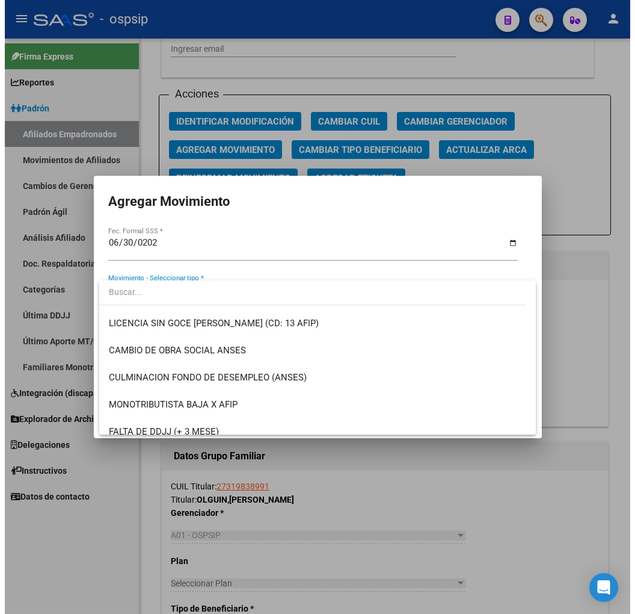
scroll to position [267, 0]
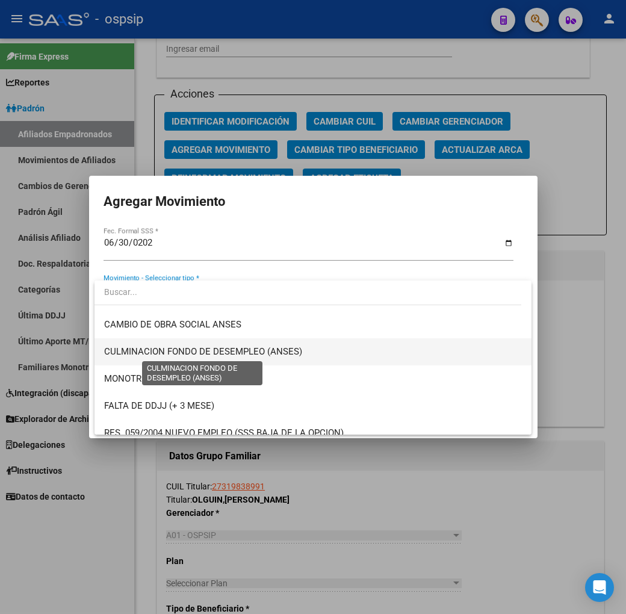
click at [299, 356] on span "CULMINACION FONDO DE DESEMPLEO (ANSES)" at bounding box center [203, 351] width 198 height 11
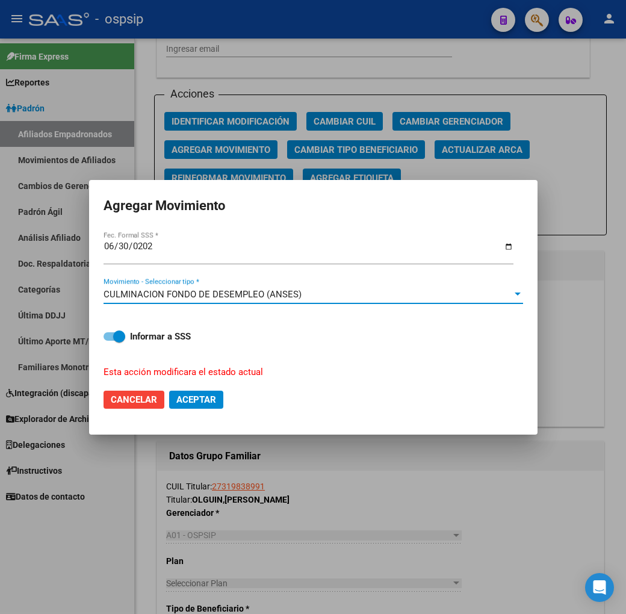
click at [209, 402] on span "Aceptar" at bounding box center [196, 399] width 40 height 11
checkbox input "false"
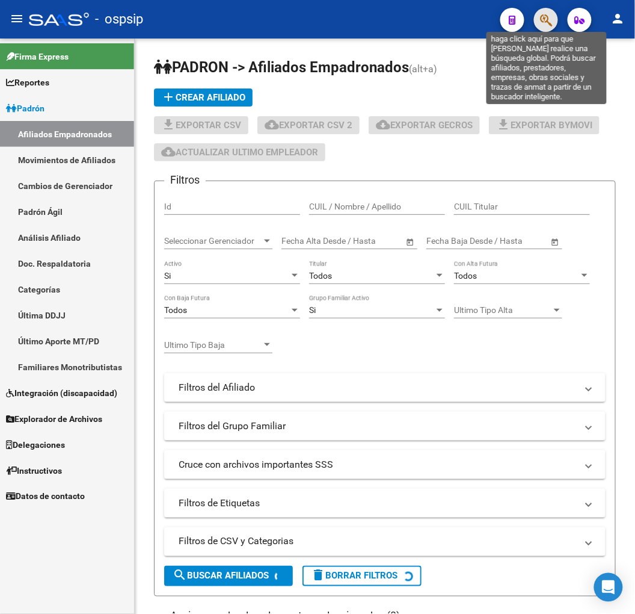
click at [546, 25] on icon "button" at bounding box center [546, 20] width 12 height 14
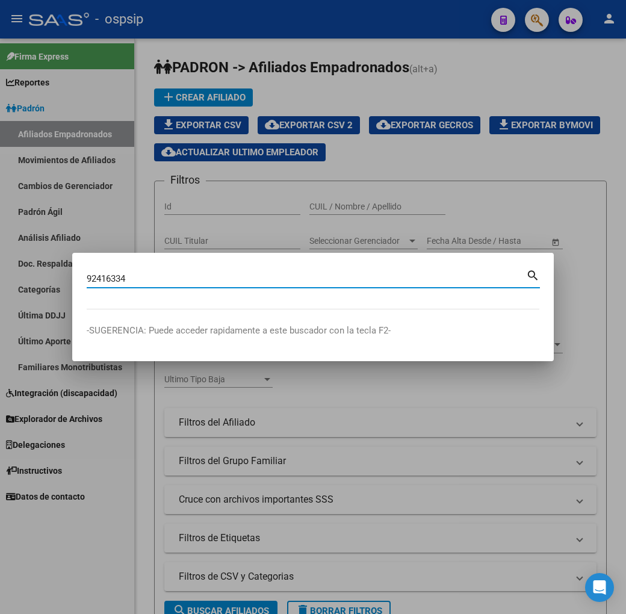
type input "92416334"
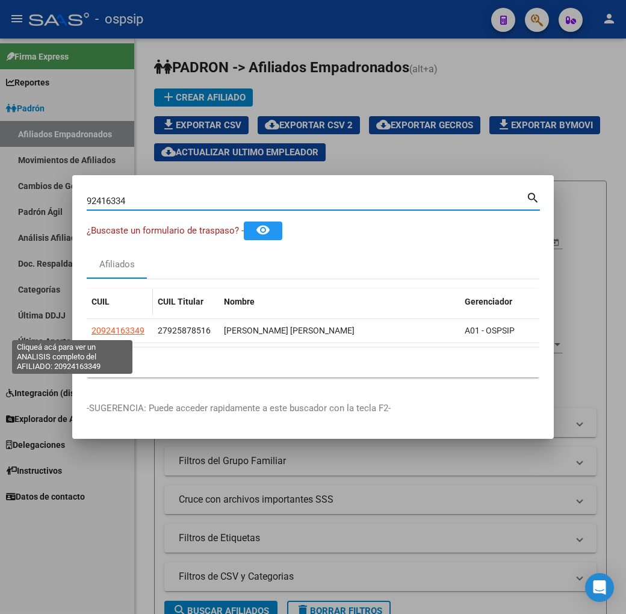
click at [91, 334] on span "20924163349" at bounding box center [117, 330] width 53 height 10
type textarea "20924163349"
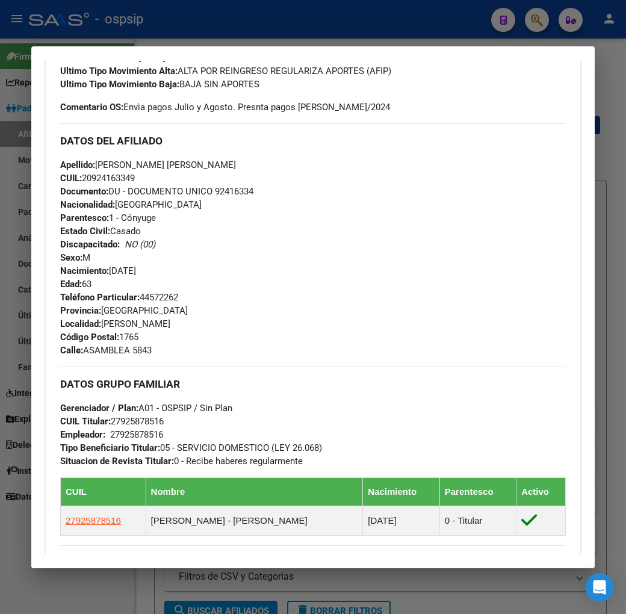
scroll to position [401, 0]
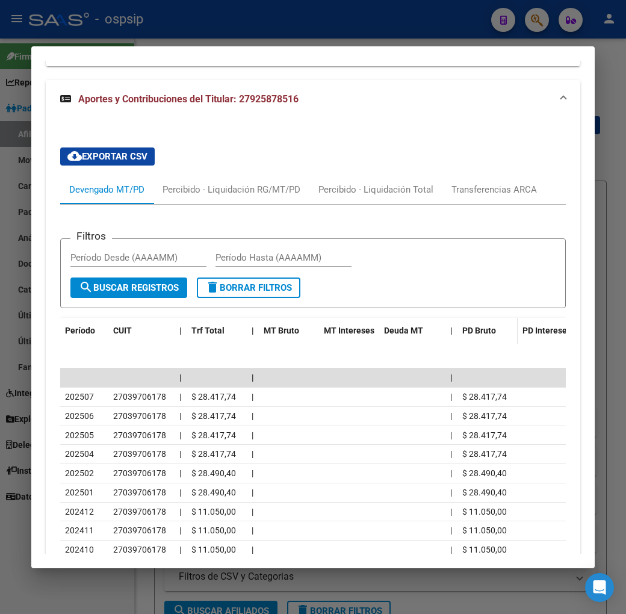
scroll to position [1540, 0]
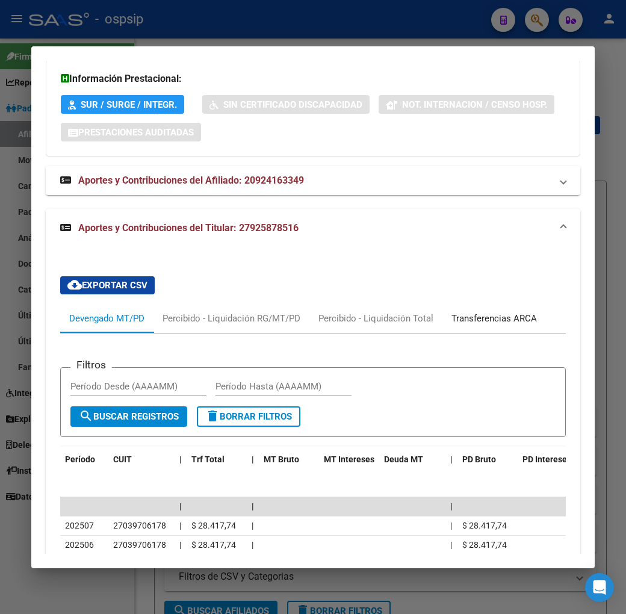
click at [482, 304] on div "Transferencias ARCA" at bounding box center [493, 318] width 103 height 29
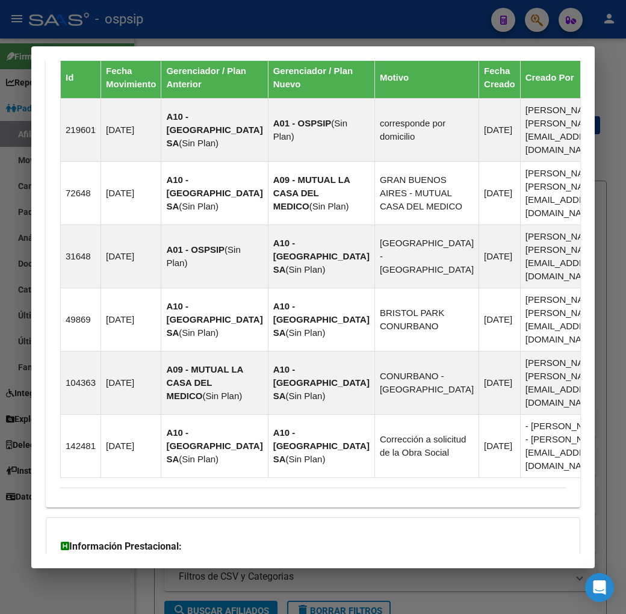
scroll to position [470, 0]
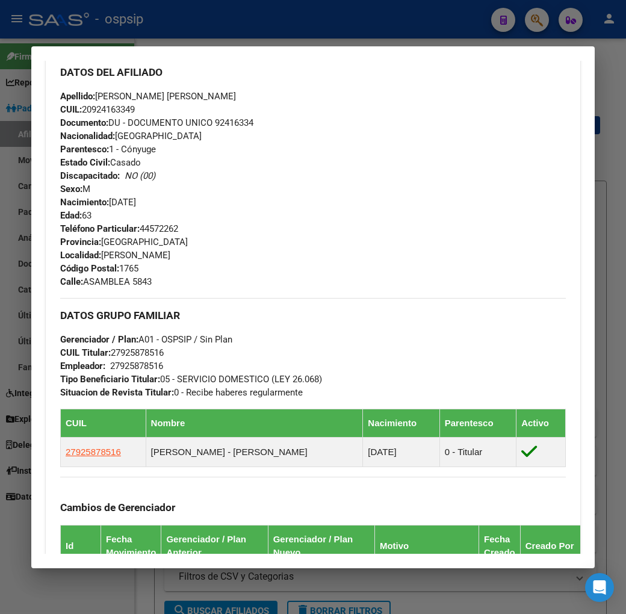
click at [374, 21] on div at bounding box center [313, 307] width 626 height 614
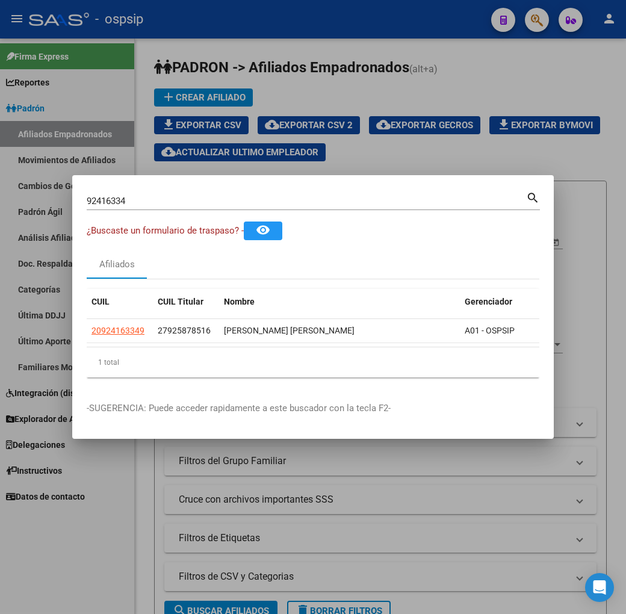
click at [374, 21] on div at bounding box center [313, 307] width 626 height 614
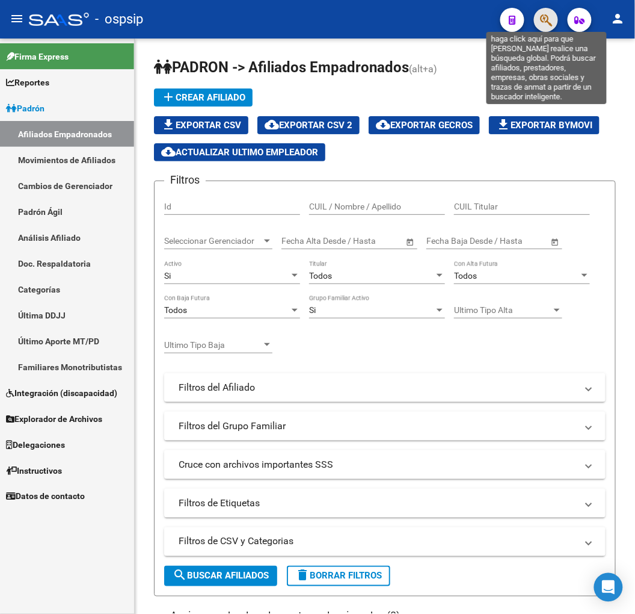
click at [546, 19] on icon "button" at bounding box center [546, 20] width 12 height 14
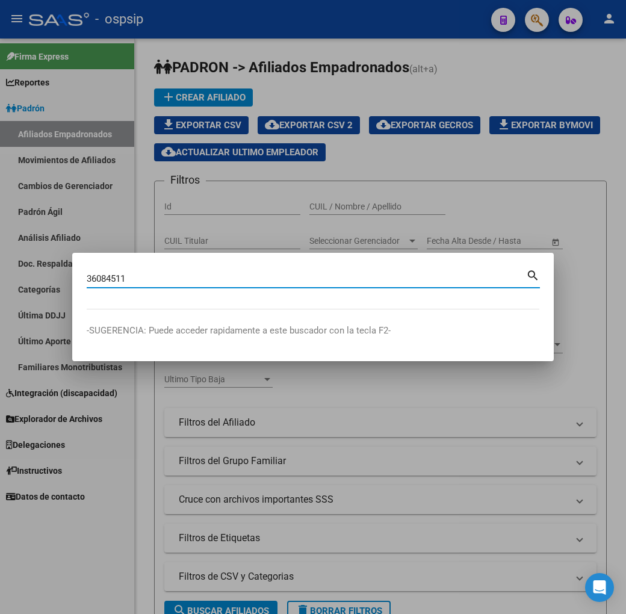
type input "36084511"
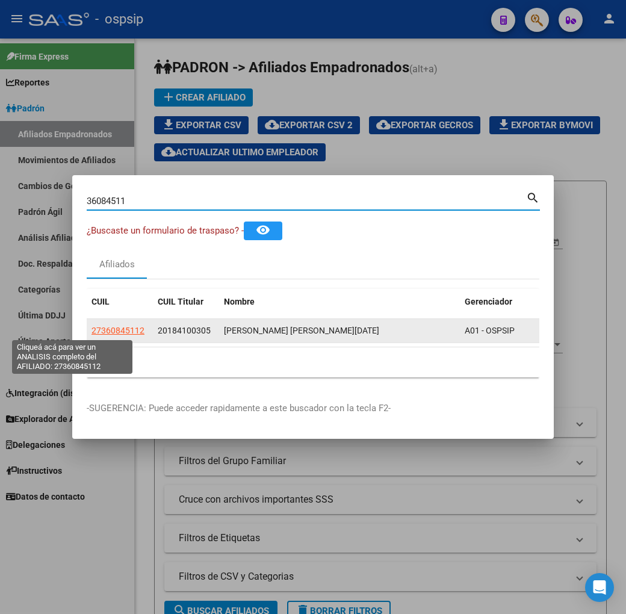
click at [91, 326] on span "27360845112" at bounding box center [117, 330] width 53 height 10
type textarea "27360845112"
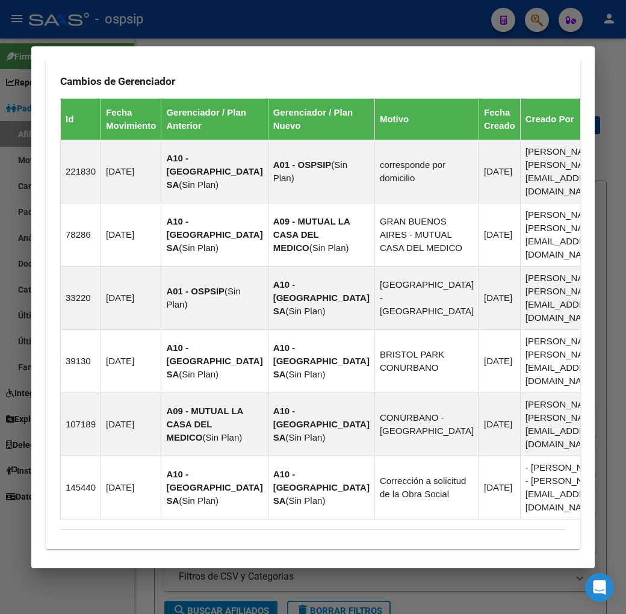
scroll to position [1067, 0]
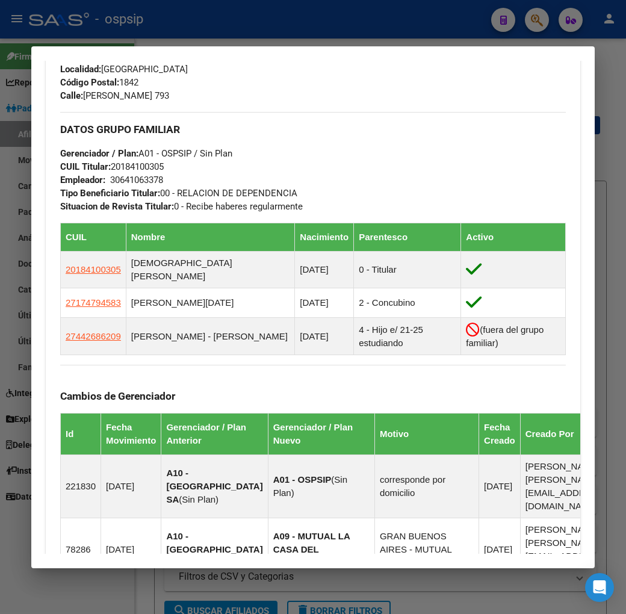
scroll to position [659, 0]
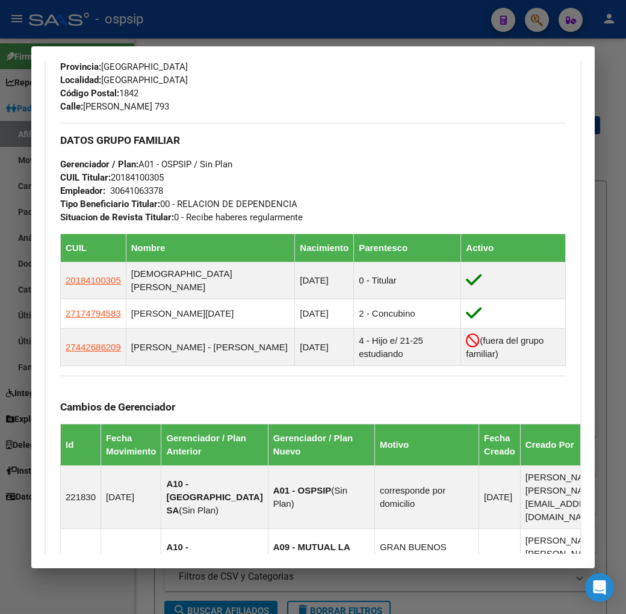
click at [227, 24] on div at bounding box center [313, 307] width 626 height 614
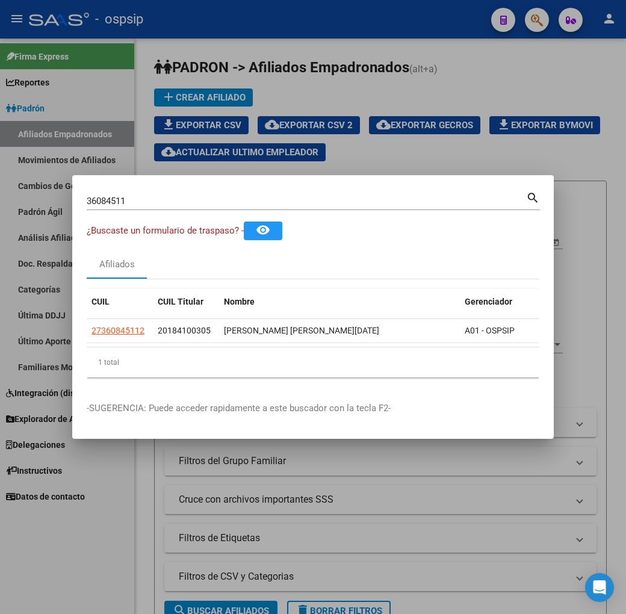
click at [227, 24] on div at bounding box center [313, 307] width 626 height 614
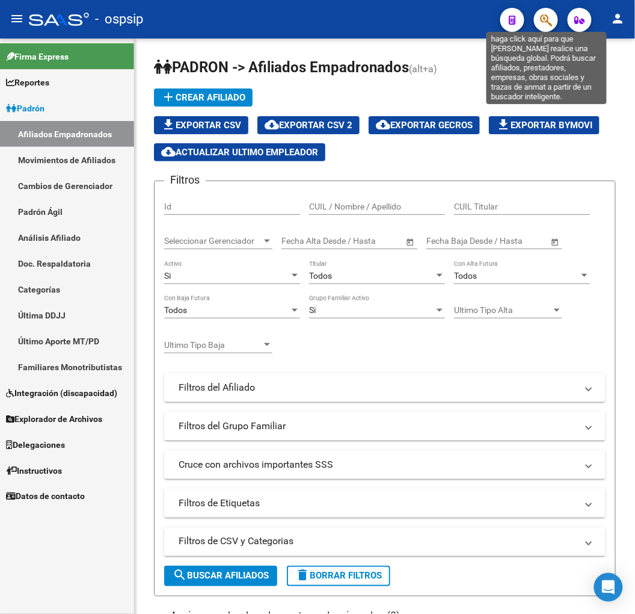
click at [546, 16] on icon "button" at bounding box center [546, 20] width 12 height 14
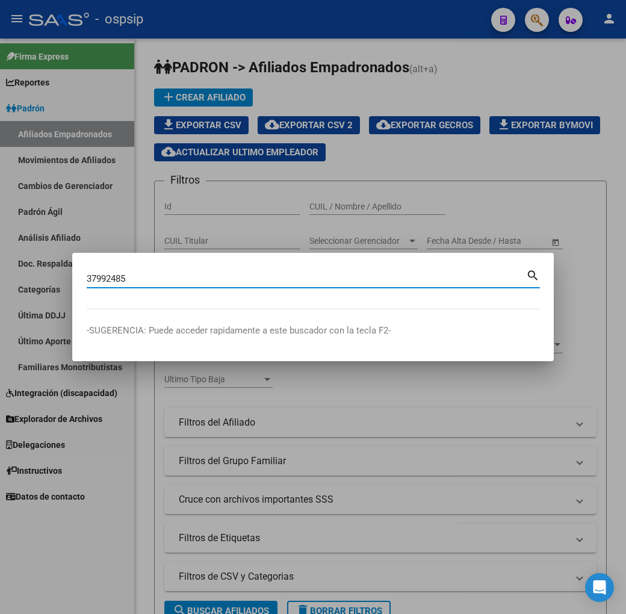
type input "37992485"
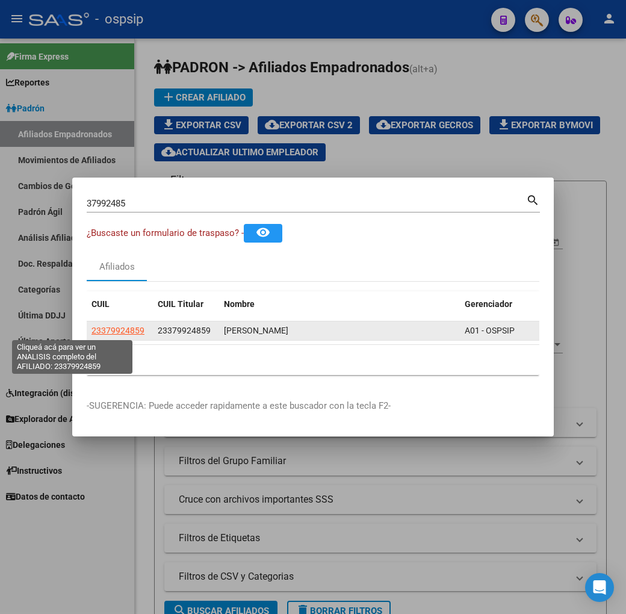
click at [91, 331] on span "23379924859" at bounding box center [117, 330] width 53 height 10
type textarea "23379924859"
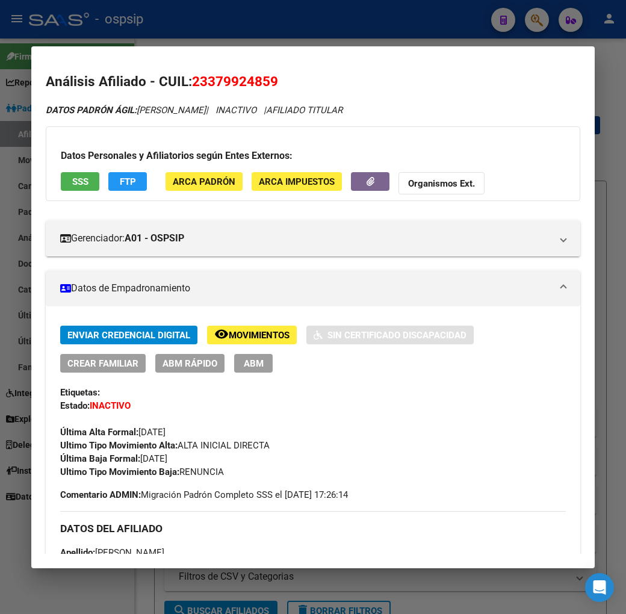
click at [280, 442] on div "Ultimo Tipo Movimiento Alta: ALTA INICIAL DIRECTA" at bounding box center [312, 445] width 505 height 13
click at [315, 15] on div at bounding box center [313, 307] width 626 height 614
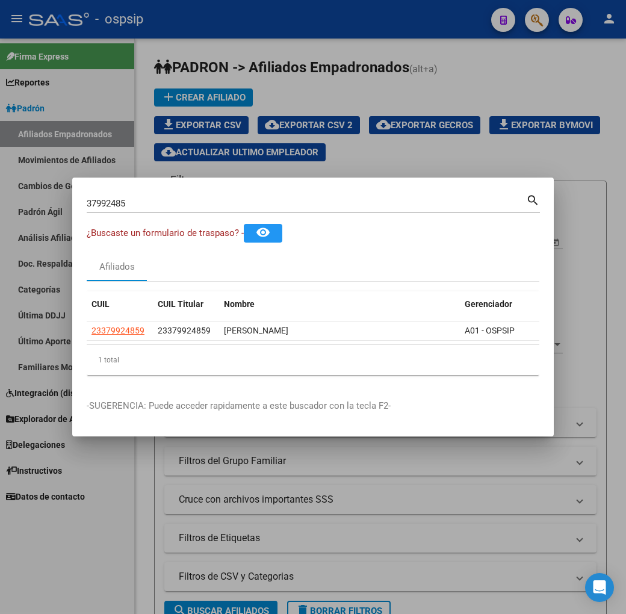
click at [315, 15] on div at bounding box center [313, 307] width 626 height 614
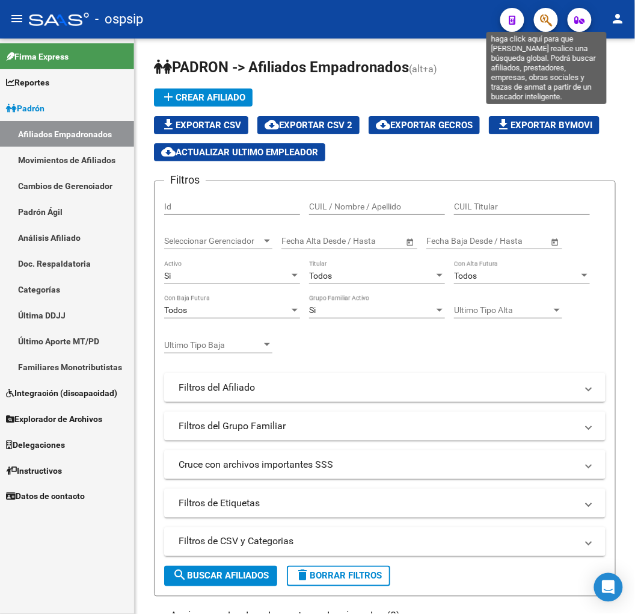
click at [546, 16] on icon "button" at bounding box center [546, 20] width 12 height 14
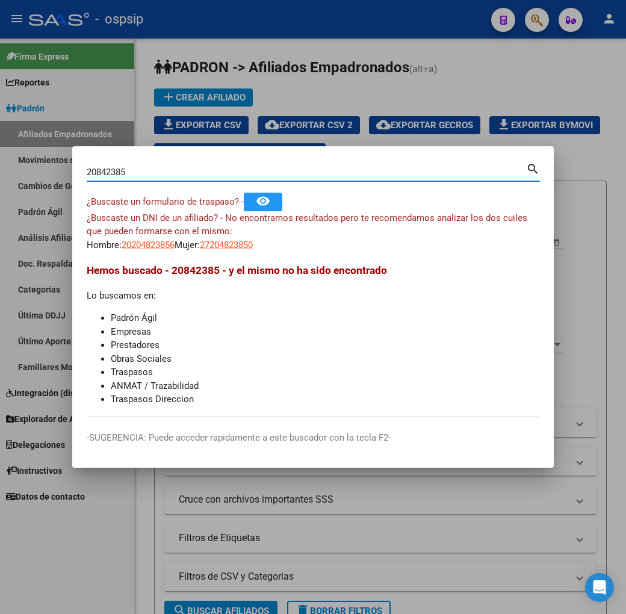
type input "20842385"
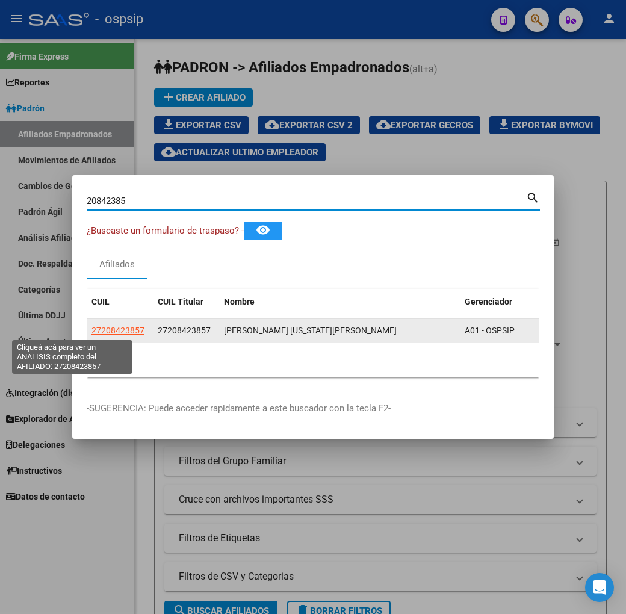
click at [91, 330] on span "27208423857" at bounding box center [117, 330] width 53 height 10
type textarea "27208423857"
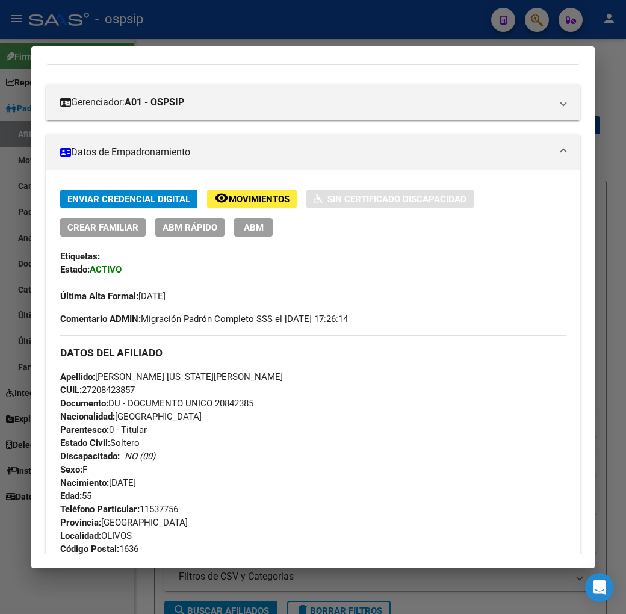
scroll to position [134, 0]
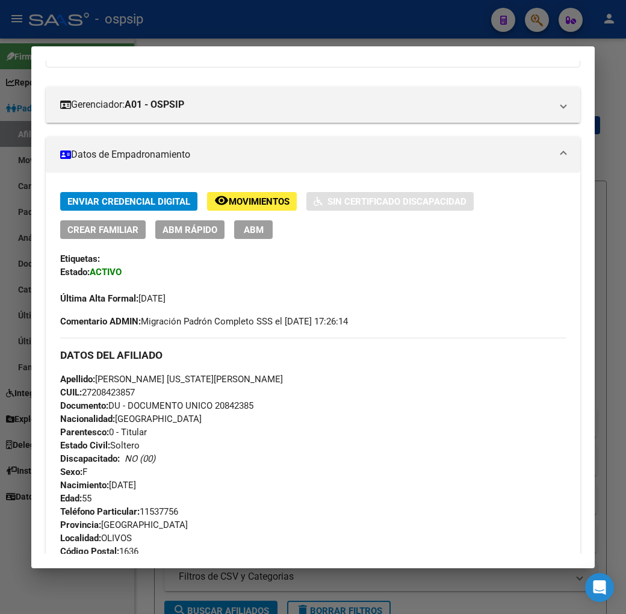
click at [290, 31] on div at bounding box center [313, 307] width 626 height 614
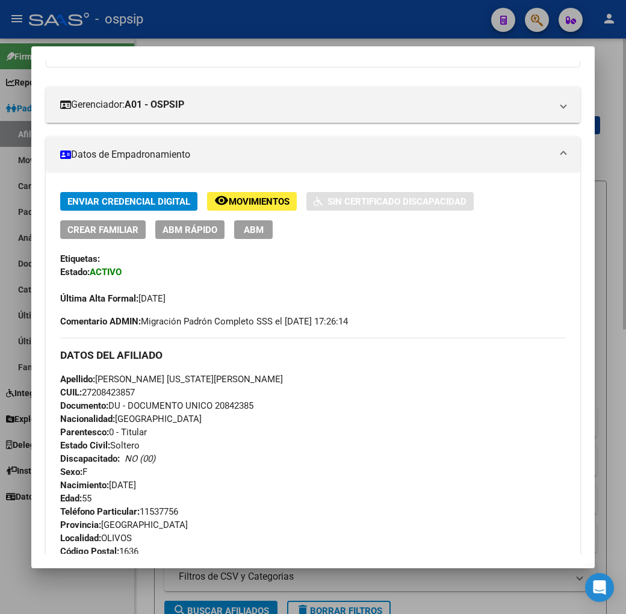
drag, startPoint x: 290, startPoint y: 31, endPoint x: 325, endPoint y: 52, distance: 41.6
click at [290, 31] on div at bounding box center [313, 307] width 626 height 614
click at [290, 32] on mat-toolbar "menu - ospsip person" at bounding box center [313, 19] width 626 height 38
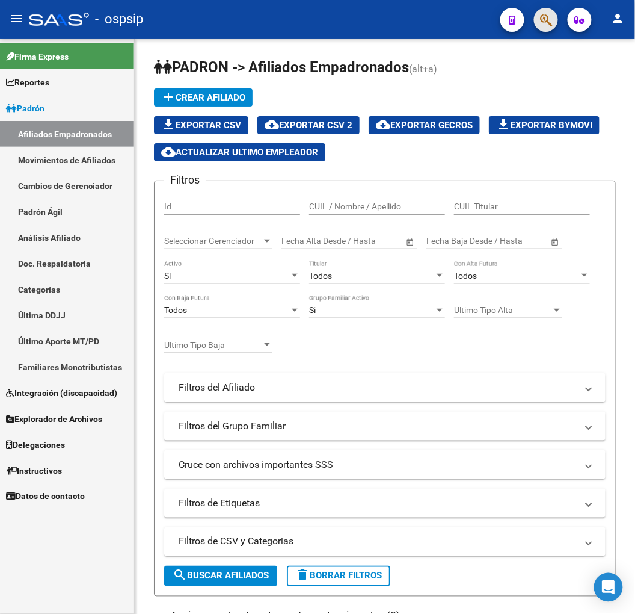
click at [537, 19] on button "button" at bounding box center [546, 20] width 24 height 24
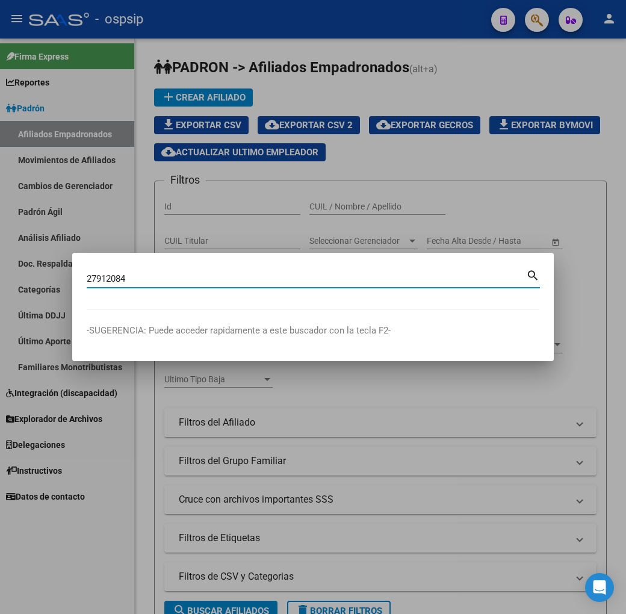
type input "27912084"
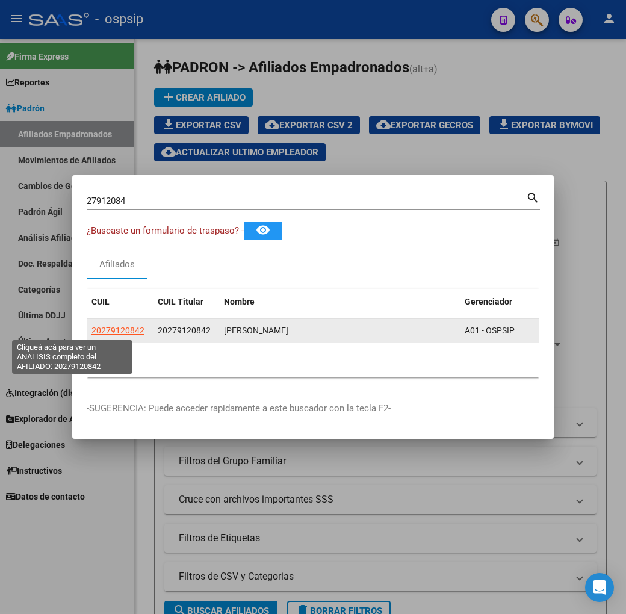
click at [91, 328] on span "20279120842" at bounding box center [117, 330] width 53 height 10
type textarea "20279120842"
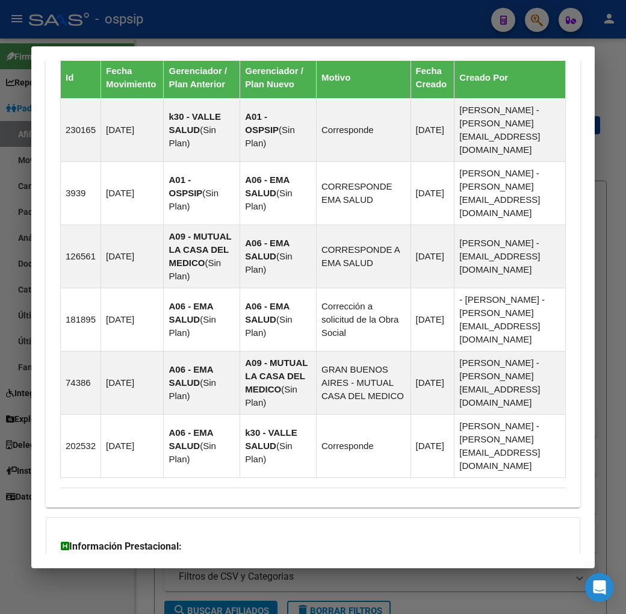
scroll to position [861, 0]
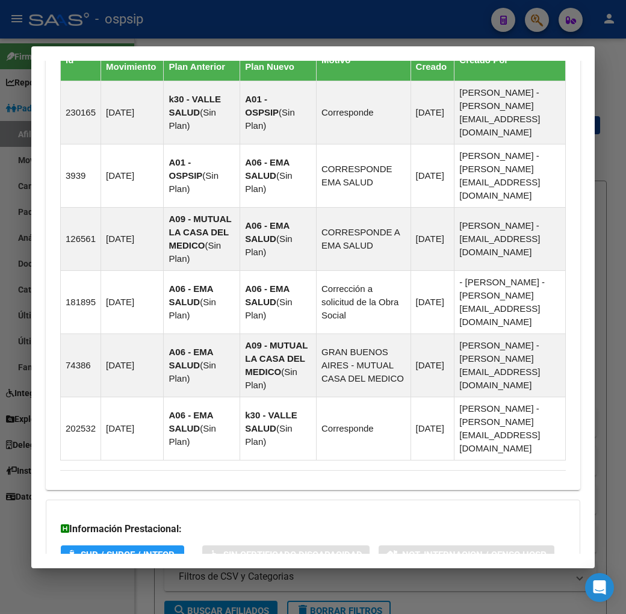
drag, startPoint x: 321, startPoint y: 519, endPoint x: 346, endPoint y: 500, distance: 32.2
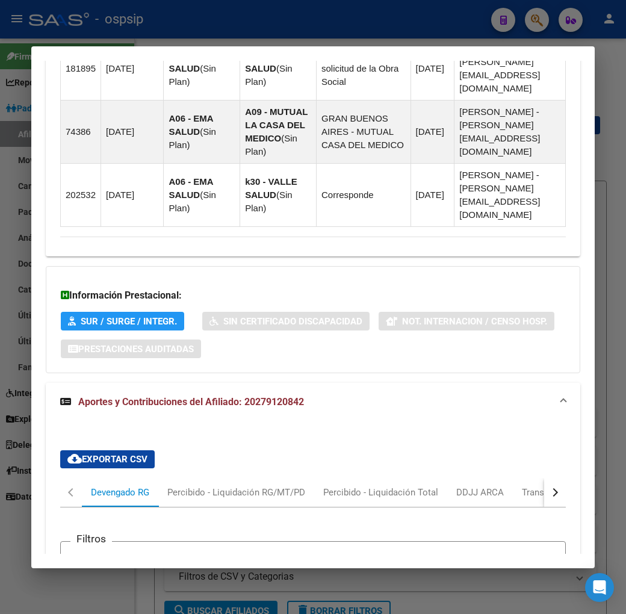
scroll to position [1188, 0]
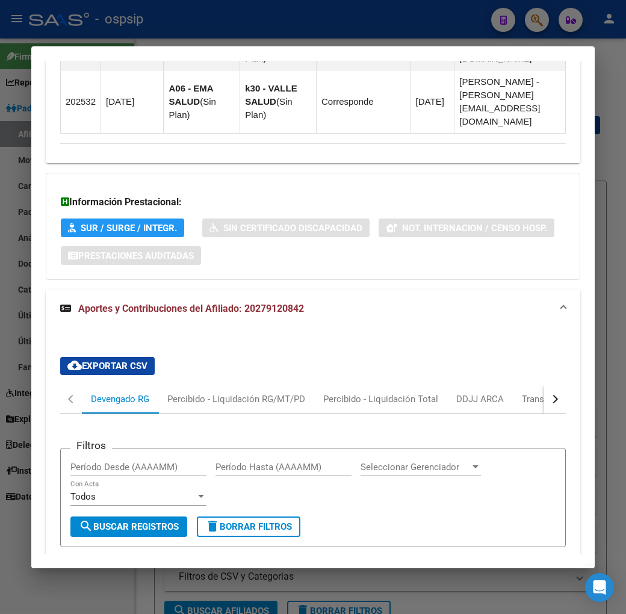
click at [562, 384] on button "button" at bounding box center [555, 398] width 22 height 29
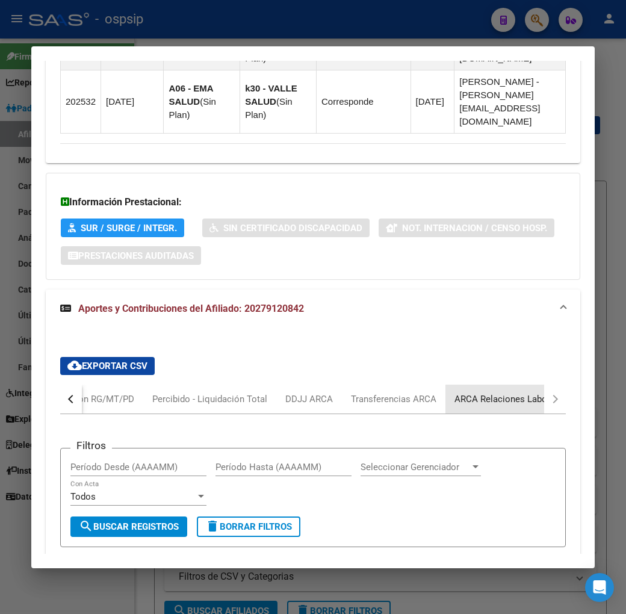
click at [498, 392] on div "ARCA Relaciones Laborales" at bounding box center [510, 398] width 112 height 13
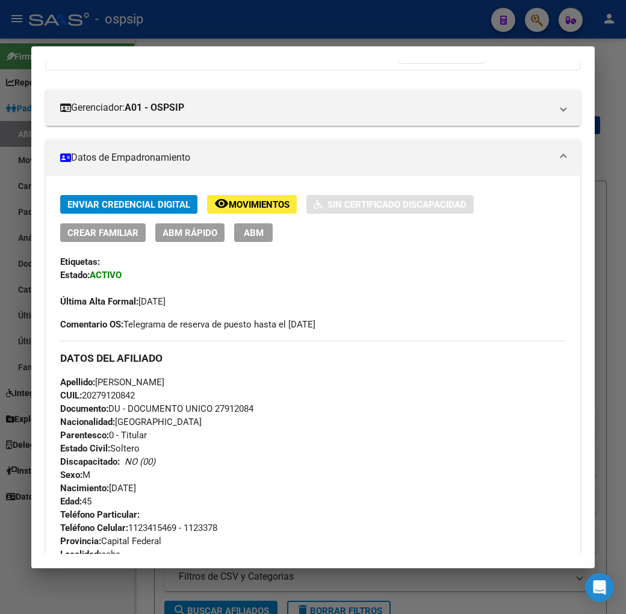
scroll to position [100, 0]
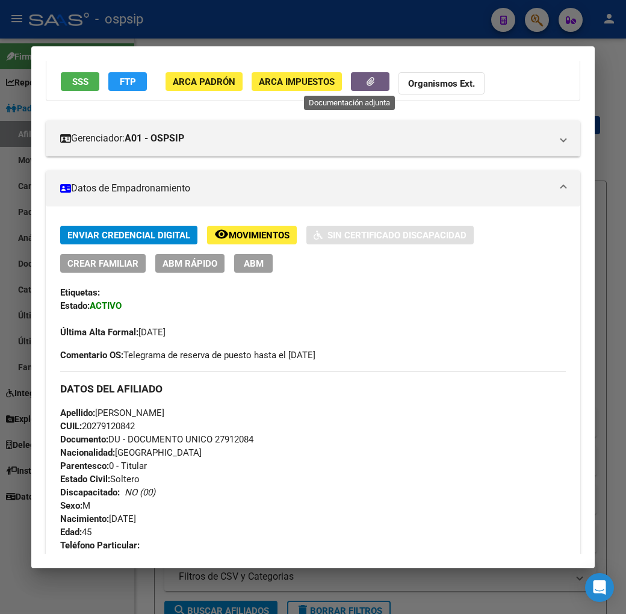
click at [358, 81] on button "button" at bounding box center [370, 81] width 38 height 19
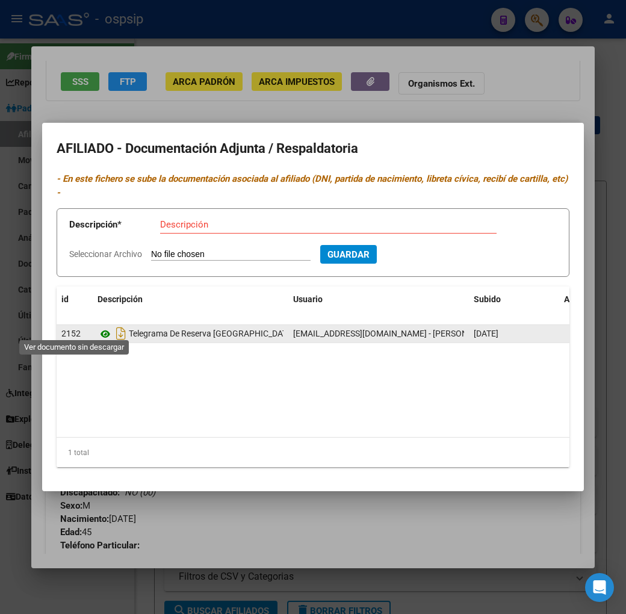
click at [97, 331] on icon at bounding box center [105, 334] width 16 height 14
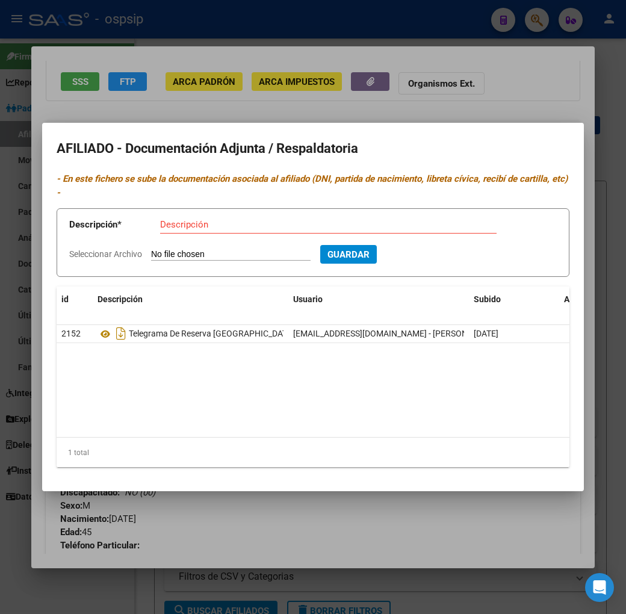
click at [336, 522] on div at bounding box center [313, 307] width 626 height 614
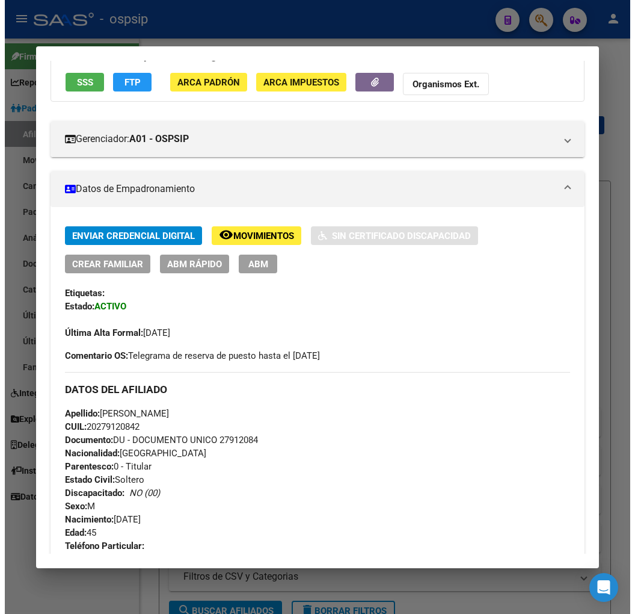
scroll to position [0, 0]
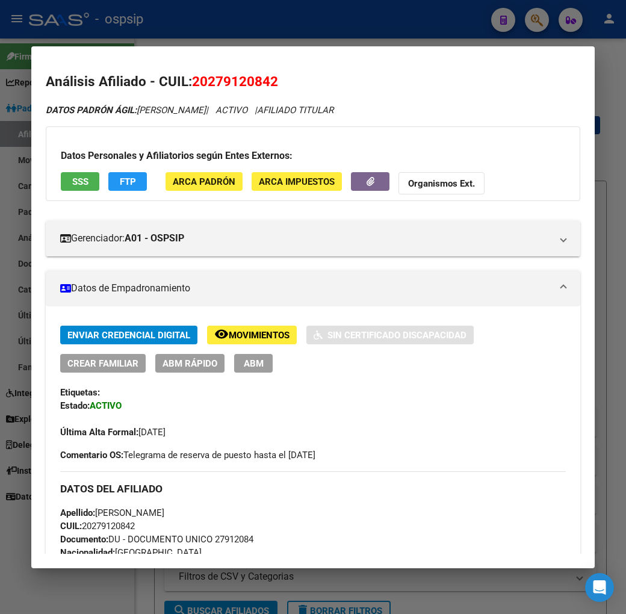
click at [244, 368] on span "ABM" at bounding box center [254, 363] width 20 height 11
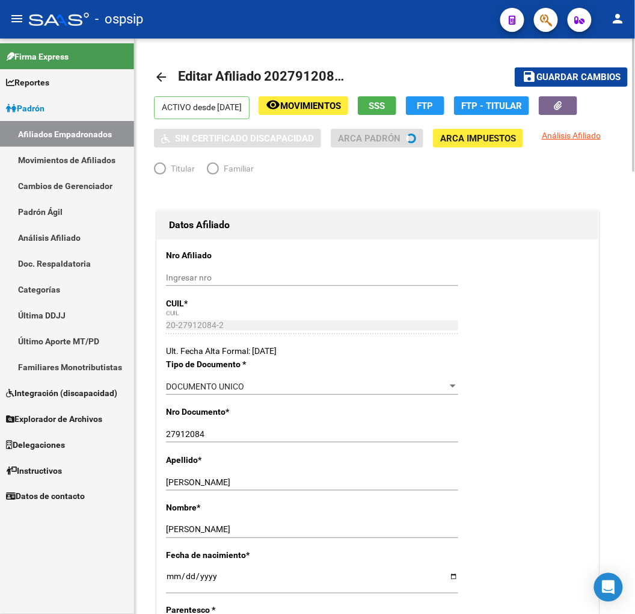
radio input "true"
type input "33-70940473-9"
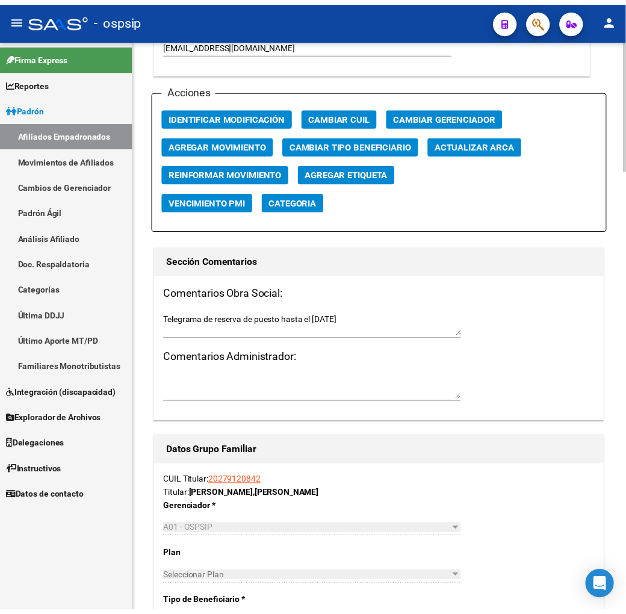
scroll to position [1270, 0]
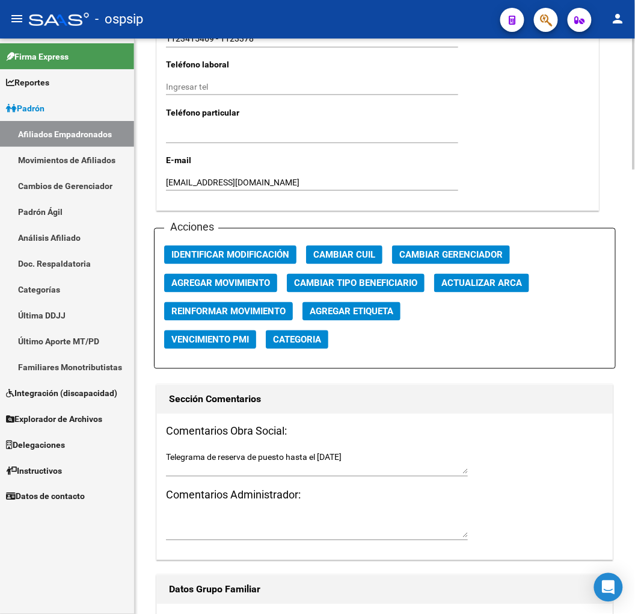
click at [255, 281] on span "Agregar Movimiento" at bounding box center [220, 283] width 99 height 11
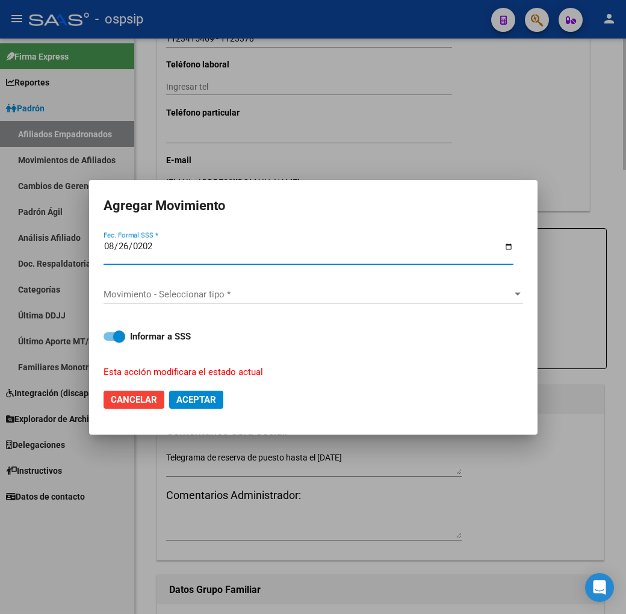
type input "2025-08-26"
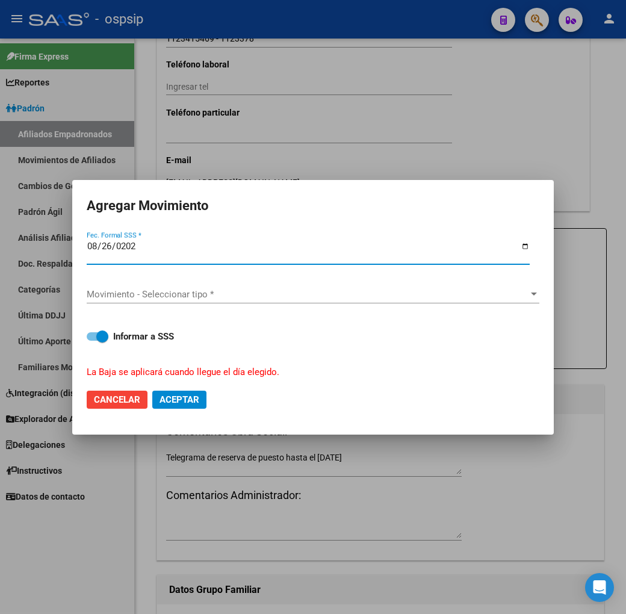
click at [257, 291] on span "Movimiento - Seleccionar tipo *" at bounding box center [308, 294] width 442 height 11
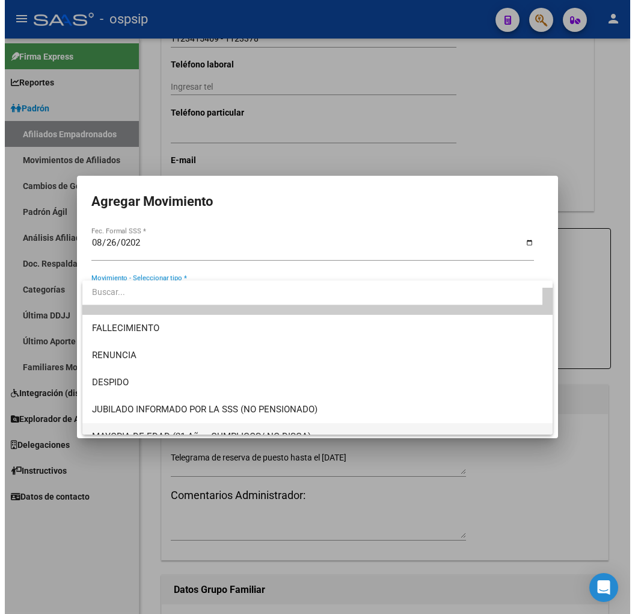
scroll to position [0, 0]
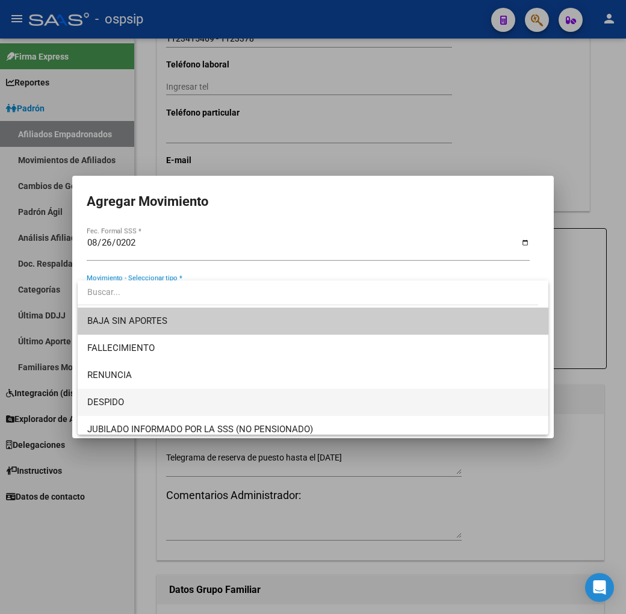
click at [337, 399] on span "DESPIDO" at bounding box center [312, 402] width 451 height 27
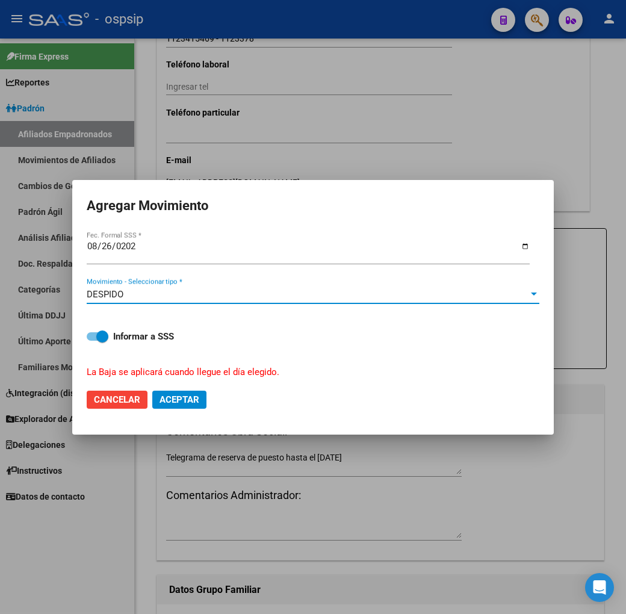
click at [183, 400] on span "Aceptar" at bounding box center [179, 399] width 40 height 11
checkbox input "false"
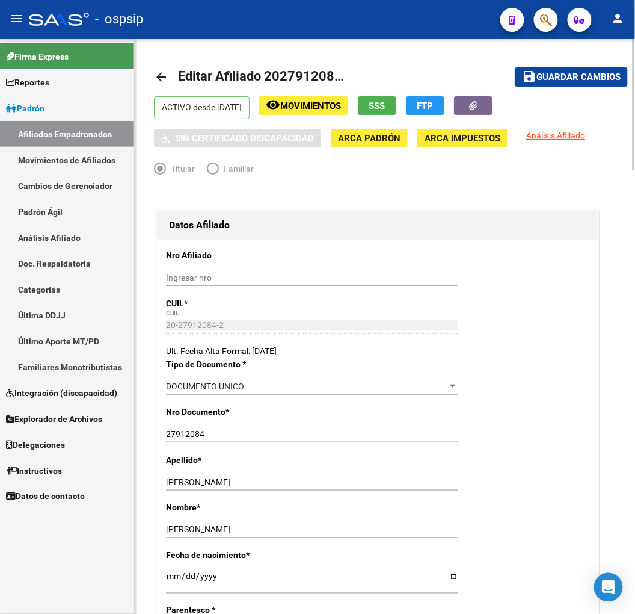
click at [325, 112] on button "remove_red_eye Movimientos" at bounding box center [304, 105] width 90 height 19
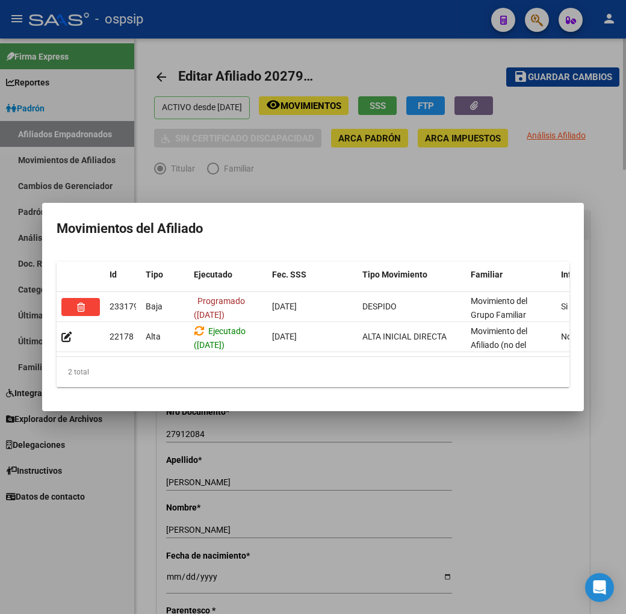
click at [277, 170] on div at bounding box center [313, 307] width 626 height 614
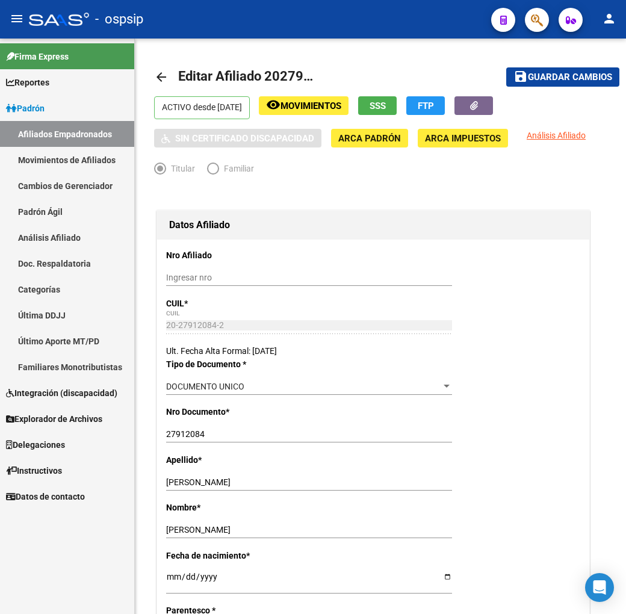
drag, startPoint x: 277, startPoint y: 170, endPoint x: 230, endPoint y: 189, distance: 50.7
click at [277, 170] on div "Titular Familiar" at bounding box center [373, 171] width 438 height 19
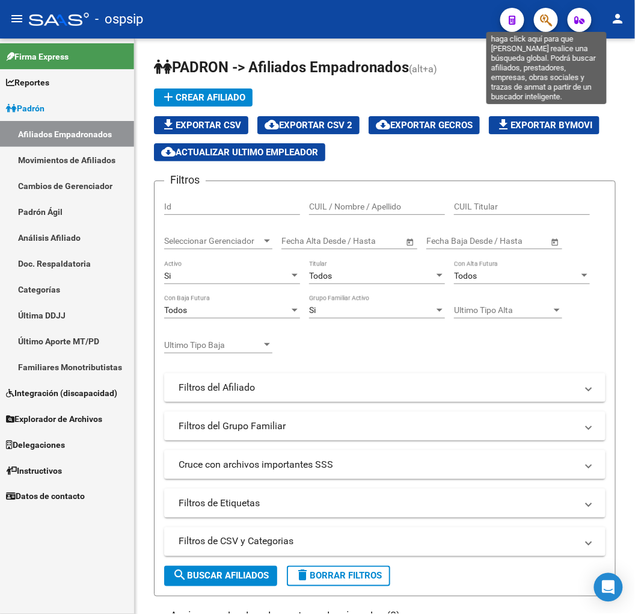
click at [540, 25] on icon "button" at bounding box center [546, 20] width 12 height 14
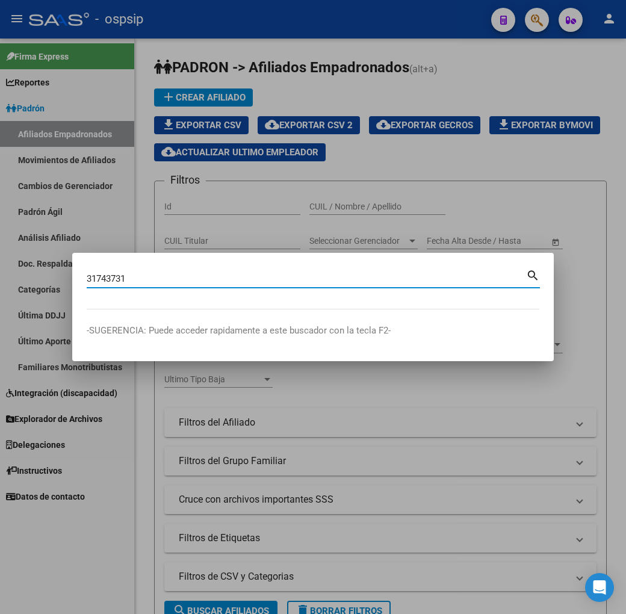
type input "31743731"
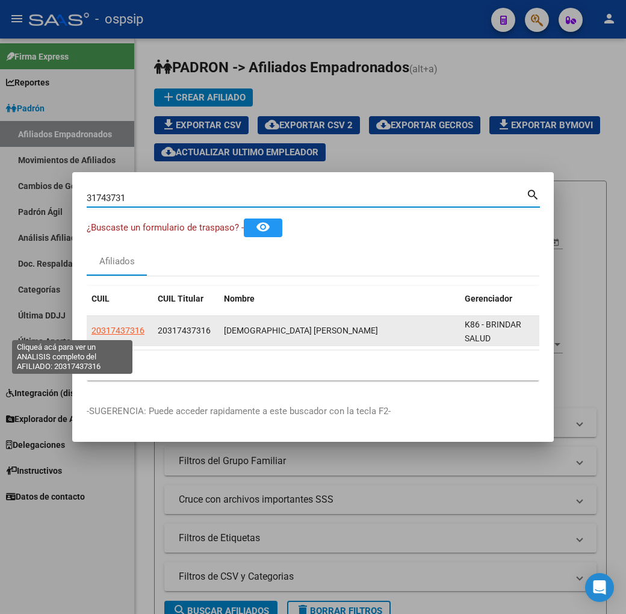
click at [91, 325] on span "20317437316" at bounding box center [117, 330] width 53 height 10
type textarea "20317437316"
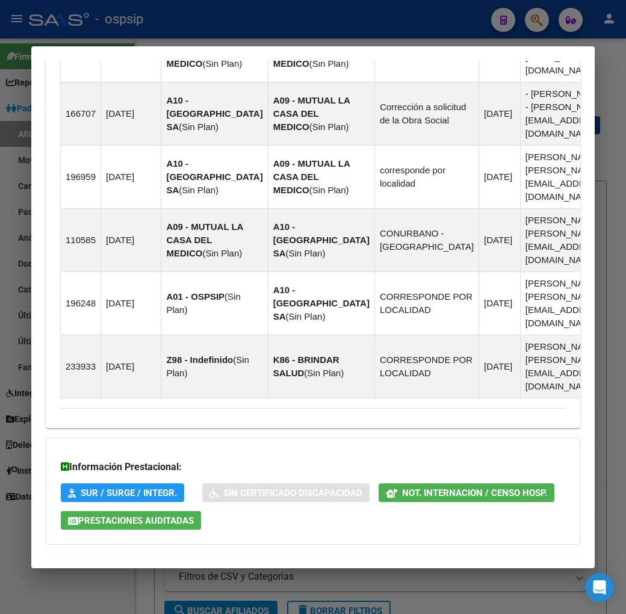
scroll to position [1175, 0]
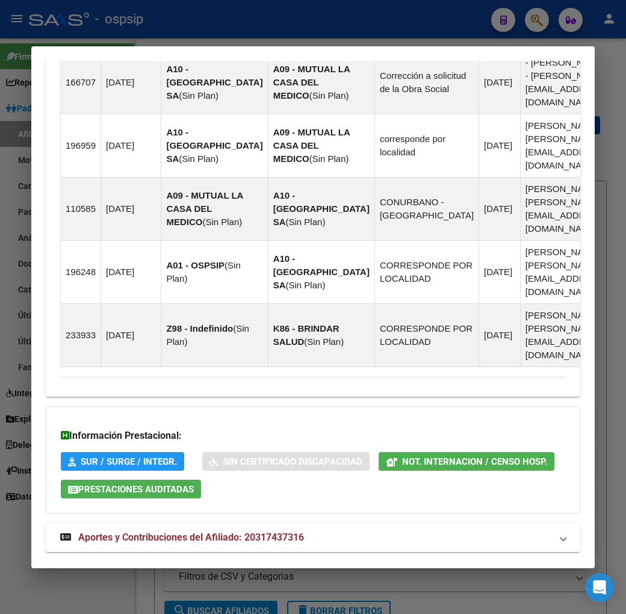
click at [444, 530] on mat-panel-title "Aportes y Contribuciones del Afiliado: 20317437316" at bounding box center [305, 537] width 491 height 14
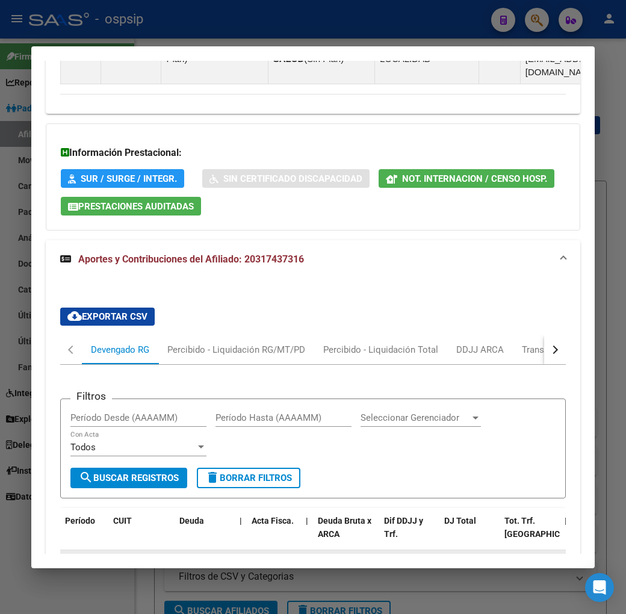
scroll to position [1435, 0]
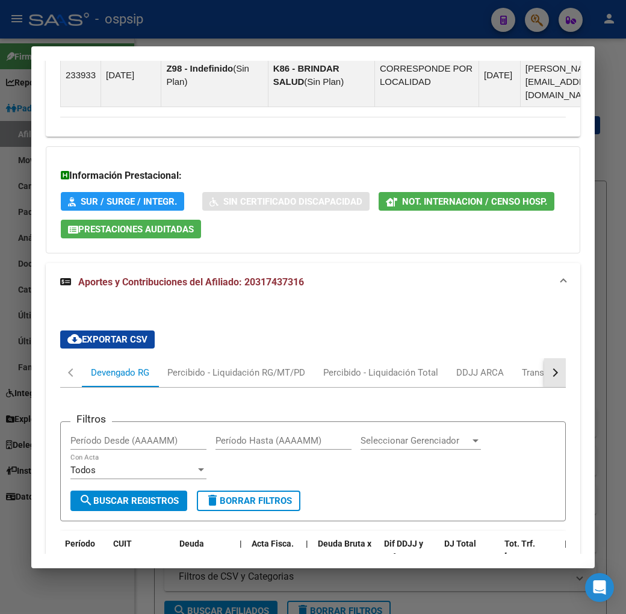
click at [563, 358] on button "button" at bounding box center [555, 372] width 22 height 29
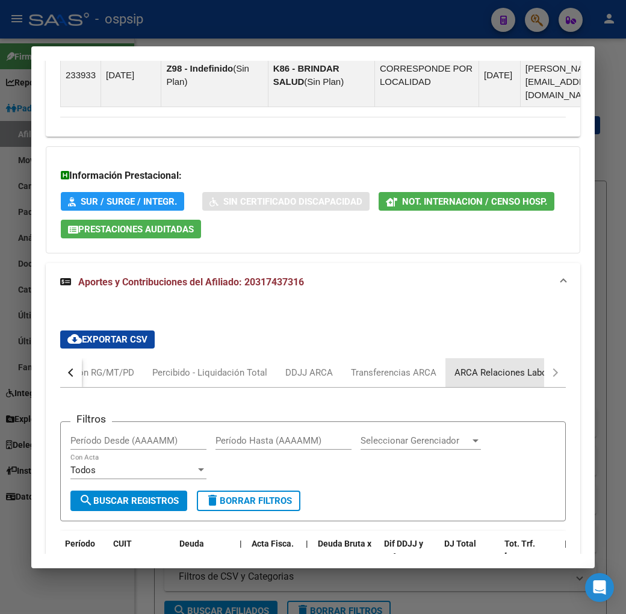
click at [478, 366] on div "ARCA Relaciones Laborales" at bounding box center [510, 372] width 112 height 13
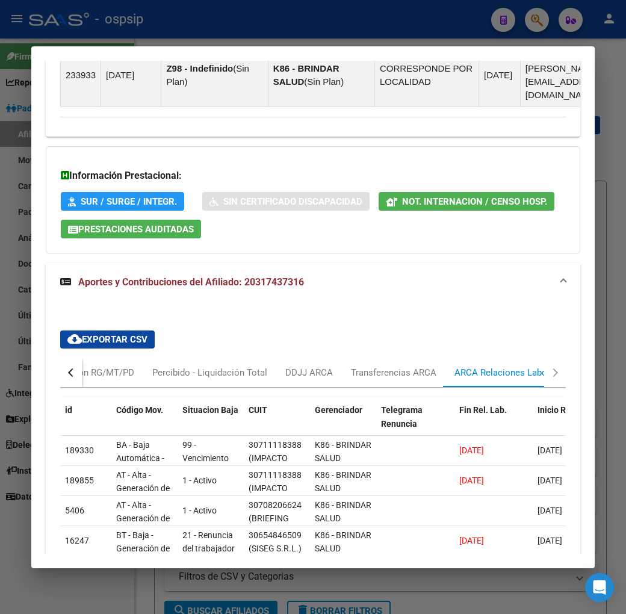
click at [60, 358] on button "button" at bounding box center [71, 372] width 22 height 29
click at [91, 366] on div "Devengado RG" at bounding box center [120, 372] width 58 height 13
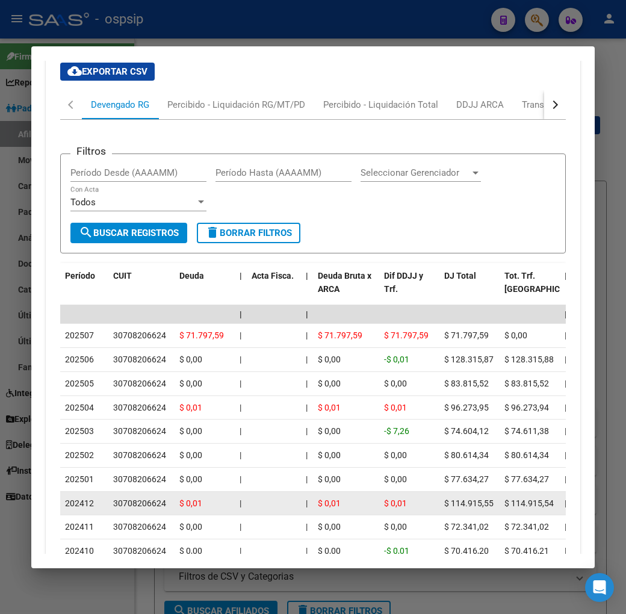
scroll to position [1568, 0]
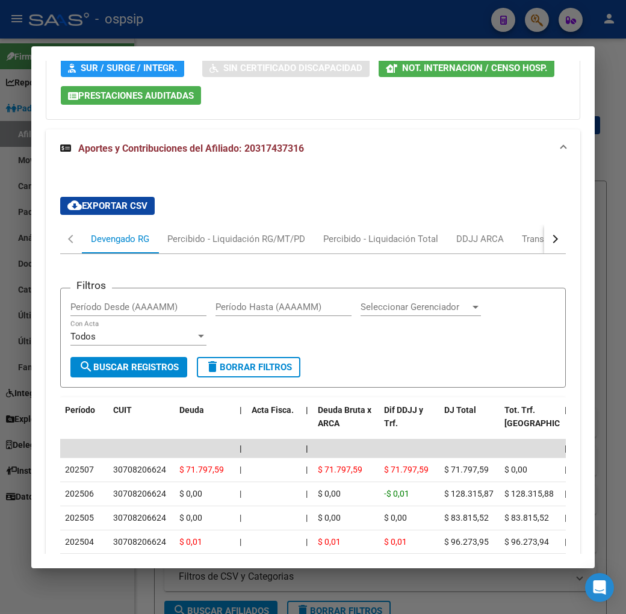
click at [565, 224] on button "button" at bounding box center [555, 238] width 22 height 29
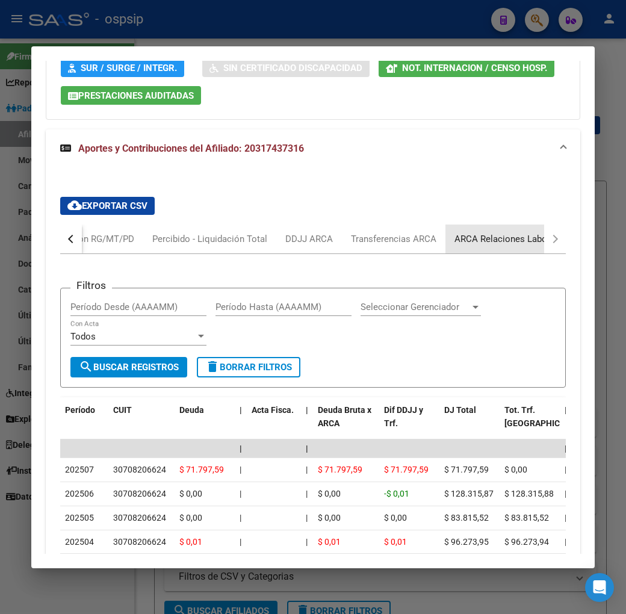
click at [550, 224] on div "ARCA Relaciones Laborales" at bounding box center [510, 238] width 131 height 29
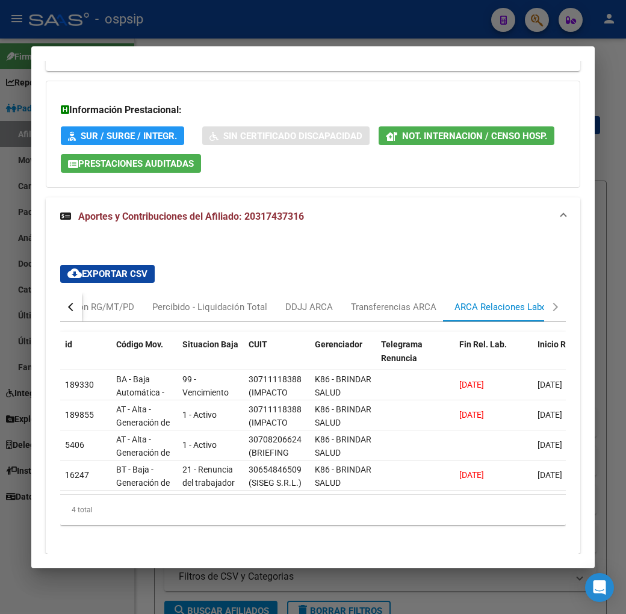
scroll to position [1513, 0]
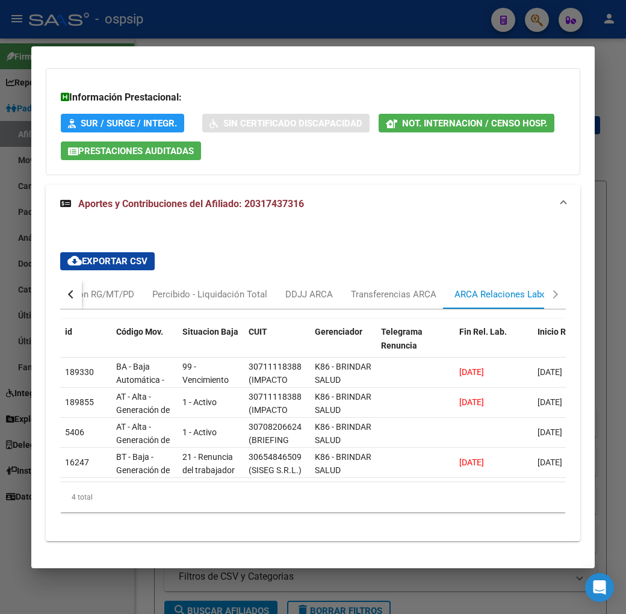
click at [60, 280] on button "button" at bounding box center [71, 294] width 22 height 29
click at [105, 288] on div "Devengado RG" at bounding box center [120, 294] width 58 height 13
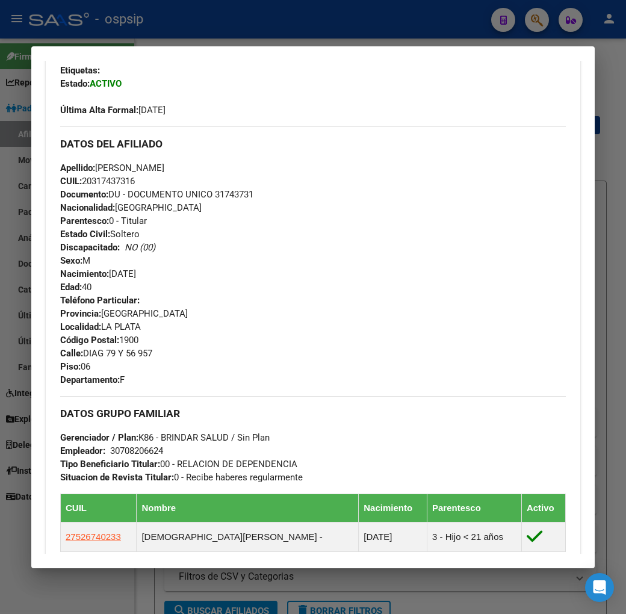
scroll to position [321, 0]
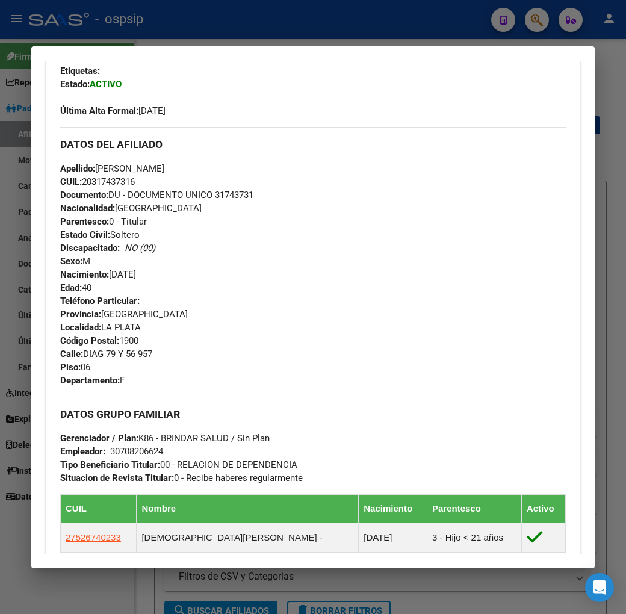
click at [256, 34] on div at bounding box center [313, 307] width 626 height 614
click at [256, 33] on div at bounding box center [313, 307] width 626 height 614
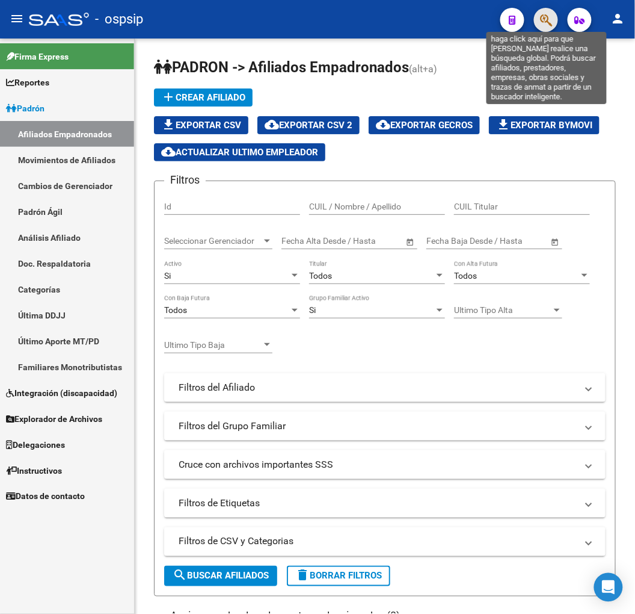
click at [545, 26] on icon "button" at bounding box center [546, 20] width 12 height 14
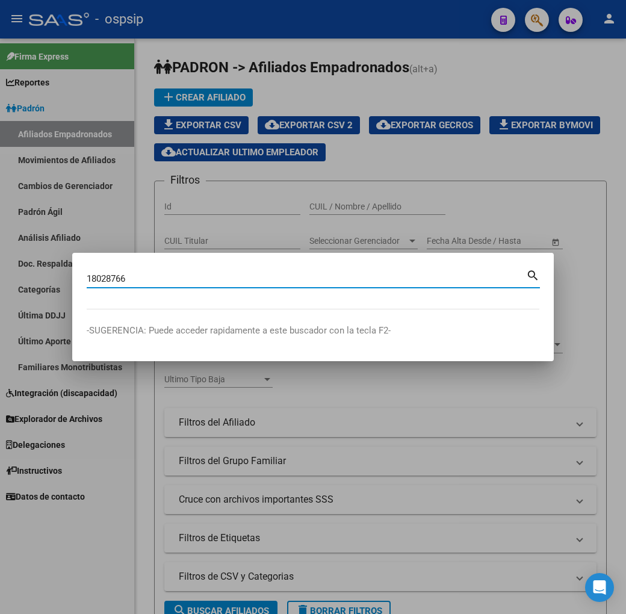
type input "18028766"
